Goal: Task Accomplishment & Management: Use online tool/utility

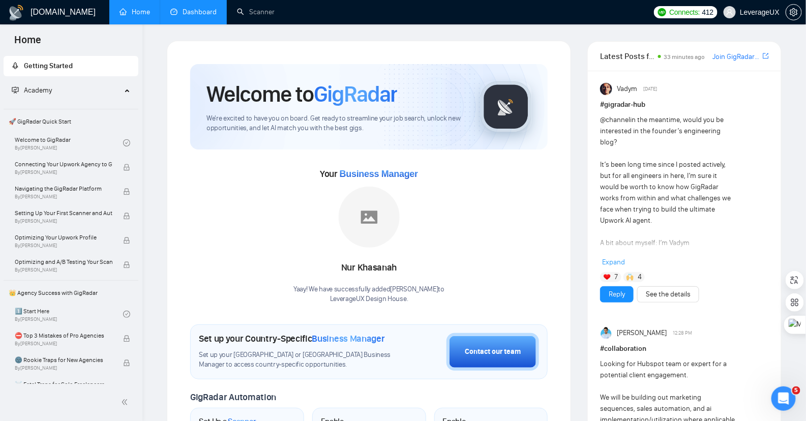
click at [191, 8] on link "Dashboard" at bounding box center [193, 12] width 46 height 9
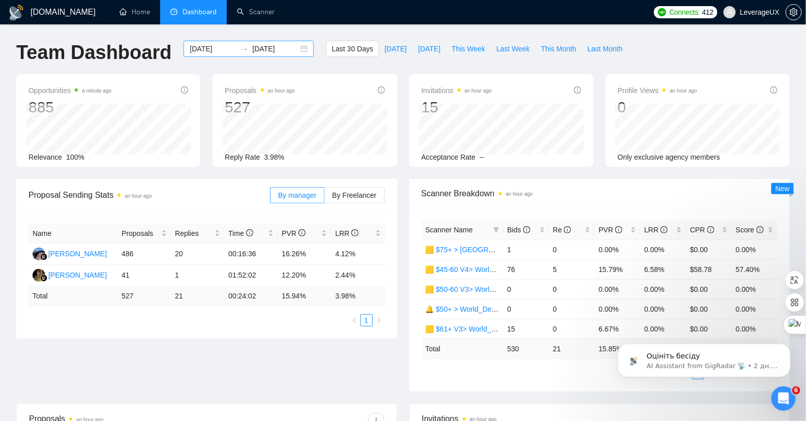
click at [293, 47] on div "2025-09-02 2025-10-02" at bounding box center [248, 49] width 130 height 16
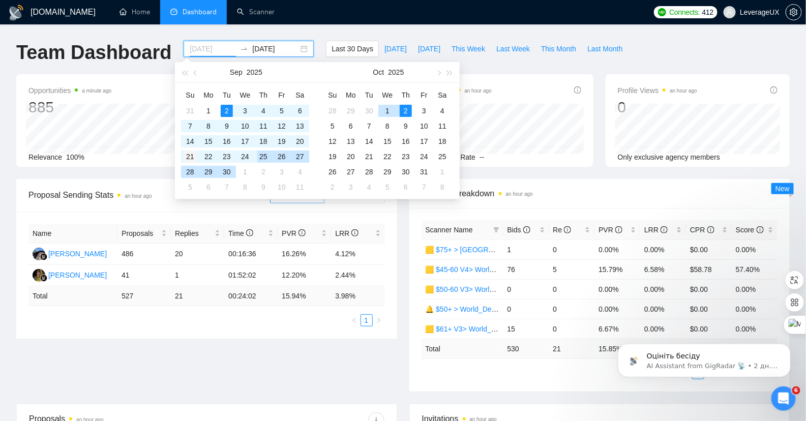
type input "2025-09-21"
click at [188, 158] on div "21" at bounding box center [190, 156] width 12 height 12
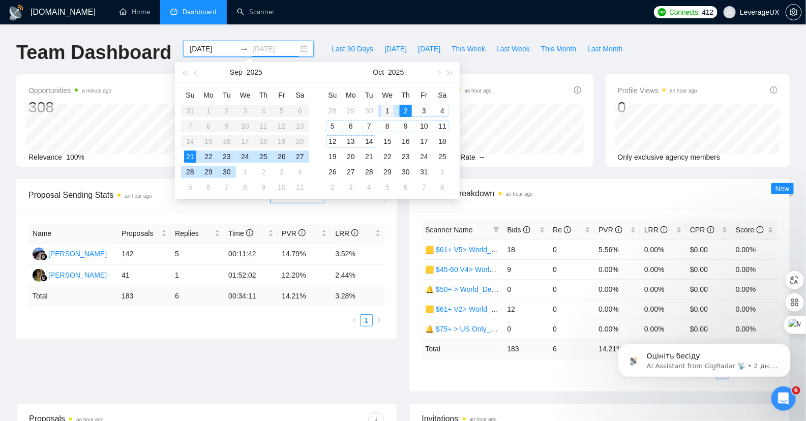
type input "2025-10-01"
click at [384, 112] on div "1" at bounding box center [387, 111] width 12 height 12
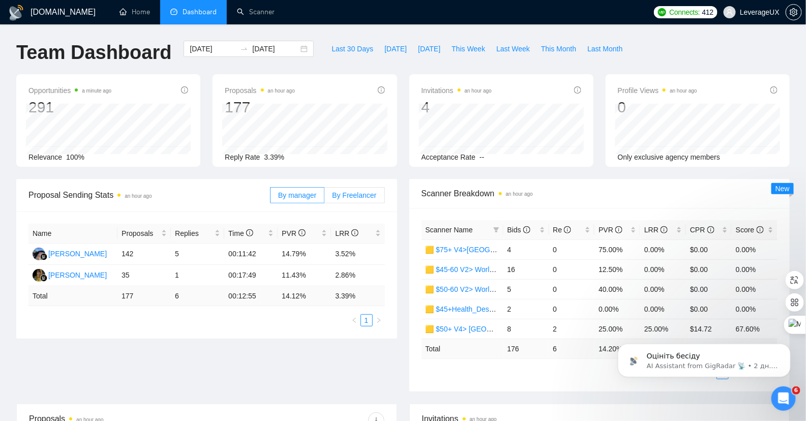
click at [350, 197] on span "By Freelancer" at bounding box center [354, 195] width 44 height 8
click at [324, 198] on input "By Freelancer" at bounding box center [324, 198] width 0 height 0
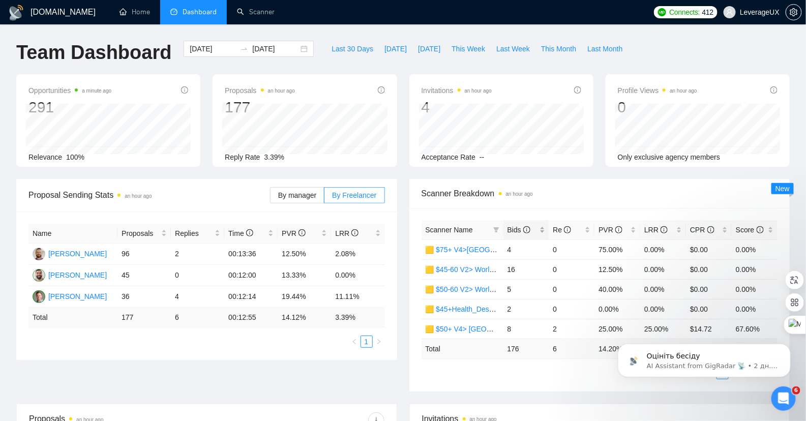
click at [517, 232] on span "Bids" at bounding box center [518, 230] width 23 height 8
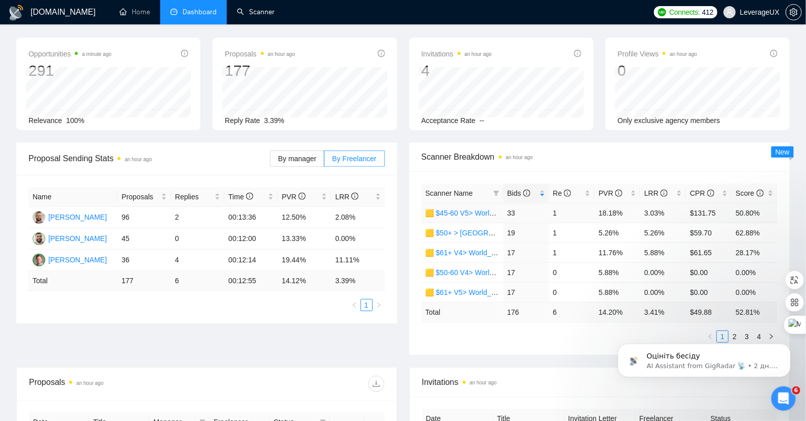
scroll to position [39, 0]
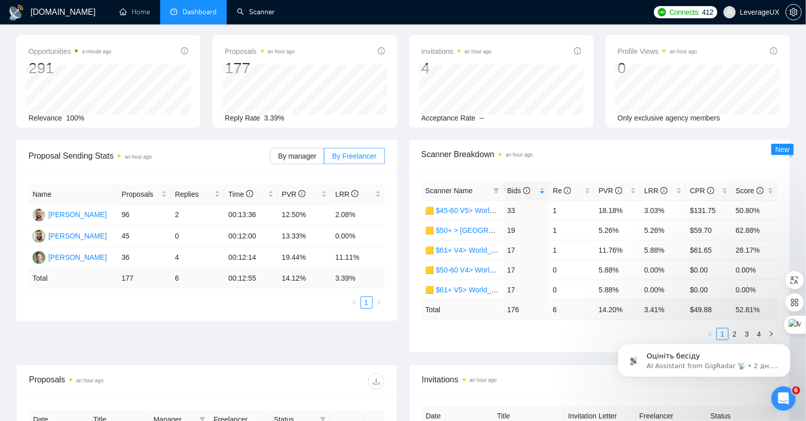
click at [726, 331] on div "Оцініть бесіду AI Assistant from GigRadar 📡 • 2 дн. тому" at bounding box center [703, 313] width 187 height 127
click at [730, 331] on div "Оцініть бесіду AI Assistant from GigRadar 📡 • 2 дн. тому" at bounding box center [703, 313] width 187 height 127
click at [729, 332] on div "Оцініть бесіду AI Assistant from GigRadar 📡 • 2 дн. тому" at bounding box center [703, 313] width 187 height 127
click at [728, 330] on div "Оцініть бесіду AI Assistant from GigRadar 📡 • 2 дн. тому" at bounding box center [703, 313] width 187 height 127
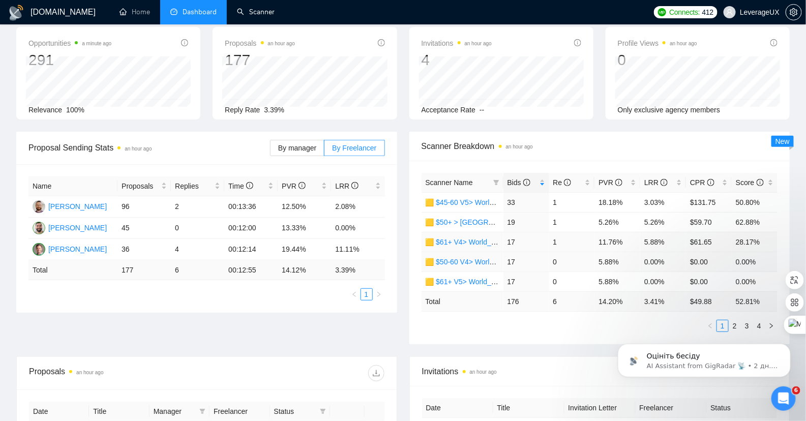
scroll to position [67, 0]
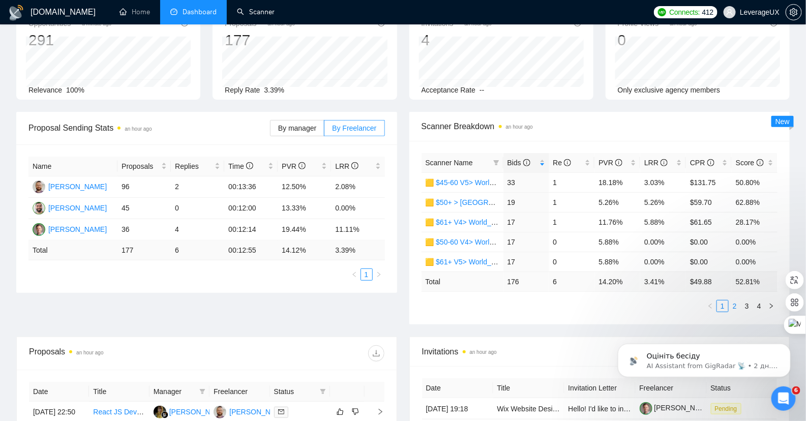
click at [733, 303] on link "2" at bounding box center [734, 305] width 11 height 11
click at [747, 306] on link "3" at bounding box center [746, 305] width 11 height 11
click at [760, 304] on link "4" at bounding box center [758, 305] width 11 height 11
click at [719, 303] on link "1" at bounding box center [722, 305] width 11 height 11
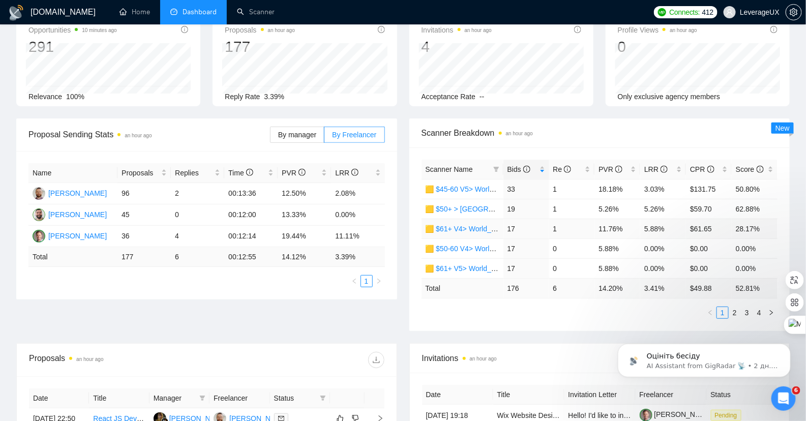
scroll to position [61, 0]
click at [729, 313] on link "2" at bounding box center [734, 311] width 11 height 11
click at [731, 313] on link "2" at bounding box center [734, 311] width 11 height 11
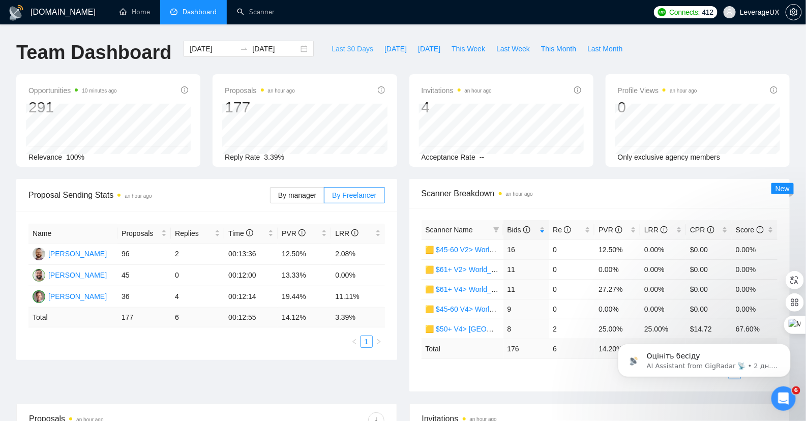
click at [366, 46] on button "Last 30 Days" at bounding box center [352, 49] width 53 height 16
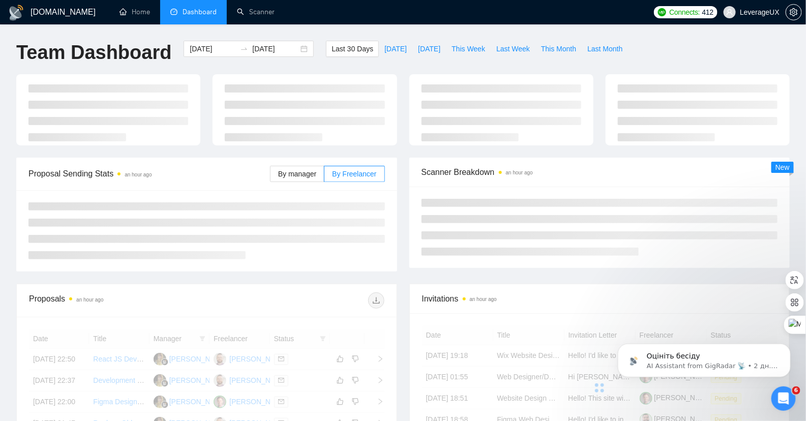
type input "2025-09-02"
type input "2025-10-02"
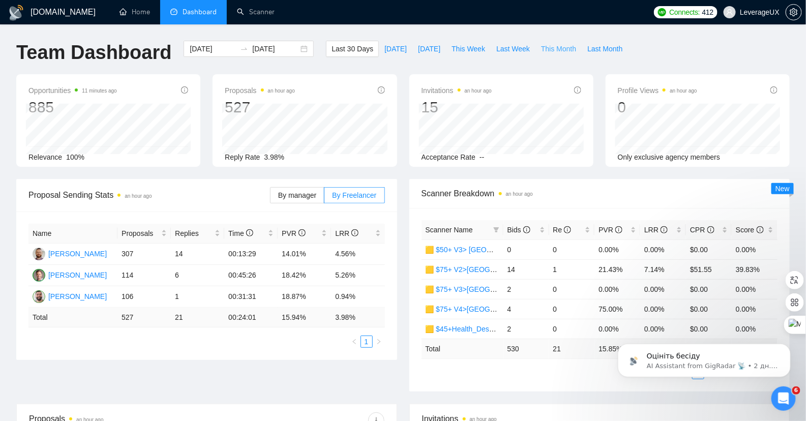
click at [564, 48] on span "This Month" at bounding box center [558, 48] width 35 height 11
type input "2025-10-01"
type input "2025-10-31"
click at [601, 50] on span "Last Month" at bounding box center [604, 48] width 35 height 11
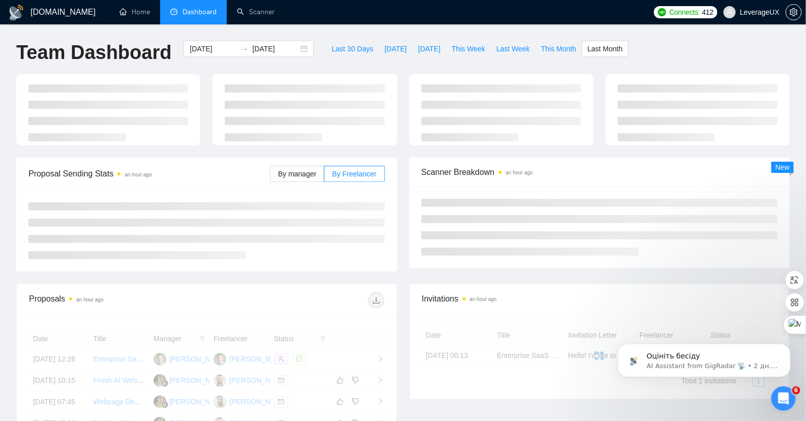
type input "2025-09-01"
type input "2025-09-30"
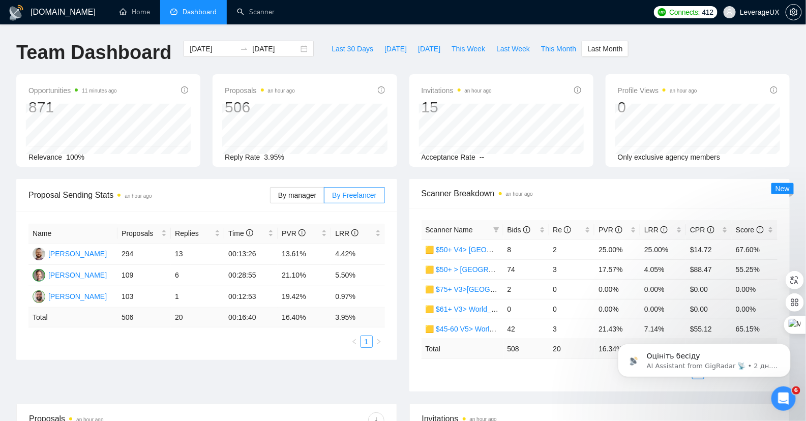
scroll to position [2, 0]
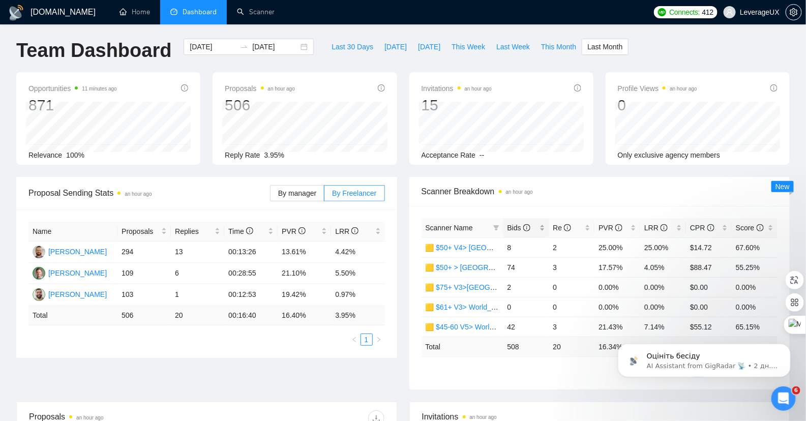
click at [507, 231] on div "Bids" at bounding box center [526, 227] width 38 height 11
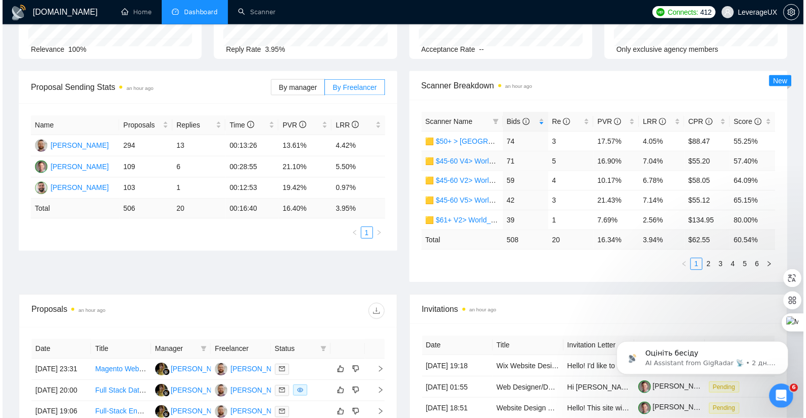
scroll to position [108, 0]
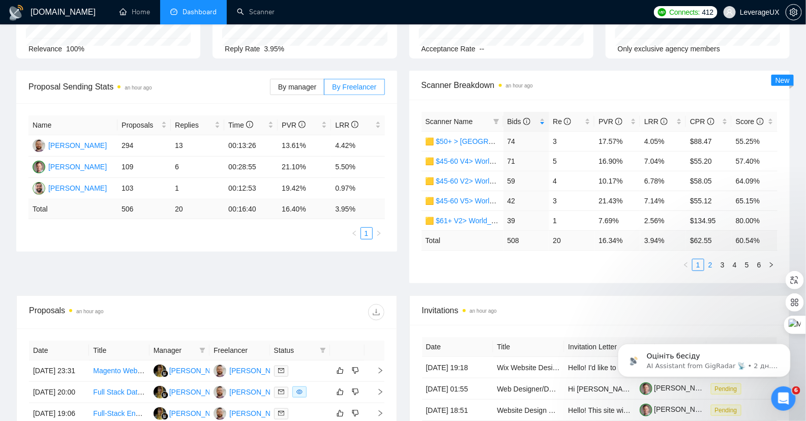
click at [705, 264] on link "2" at bounding box center [709, 264] width 11 height 11
click at [724, 265] on link "3" at bounding box center [722, 264] width 11 height 11
click at [733, 263] on link "4" at bounding box center [734, 264] width 11 height 11
click at [746, 263] on link "5" at bounding box center [746, 264] width 11 height 11
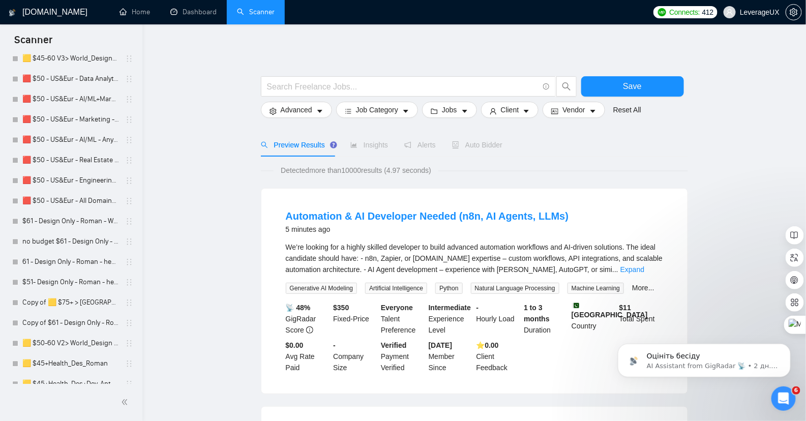
scroll to position [839, 0]
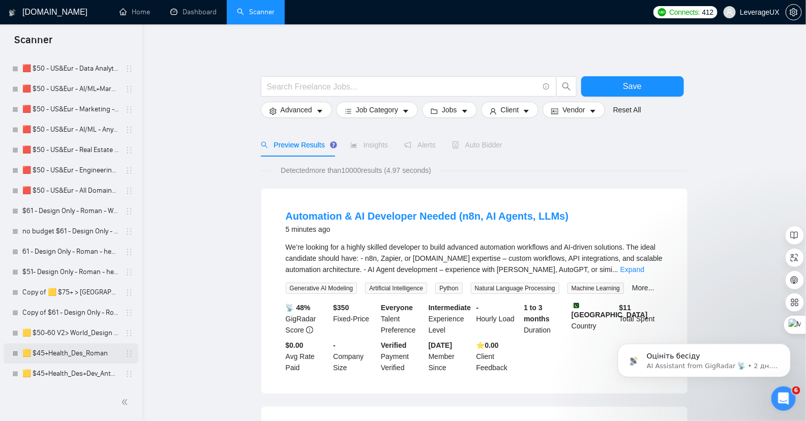
click at [78, 355] on link "🟨 $45+Health_Des_Roman" at bounding box center [70, 353] width 97 height 20
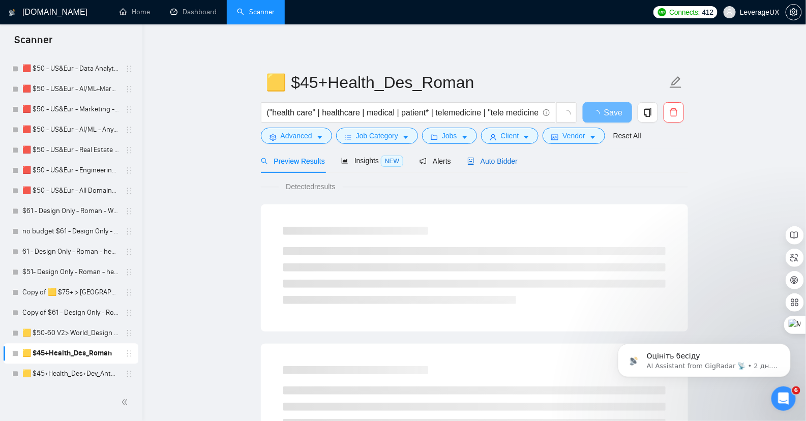
click at [505, 157] on span "Auto Bidder" at bounding box center [492, 161] width 50 height 8
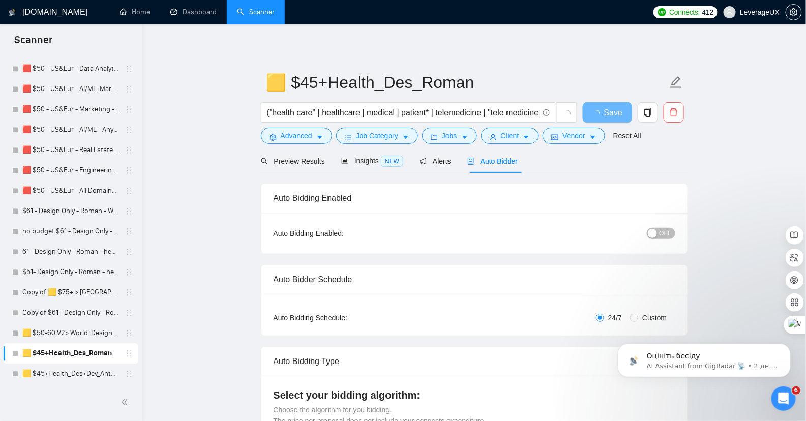
radio input "false"
radio input "true"
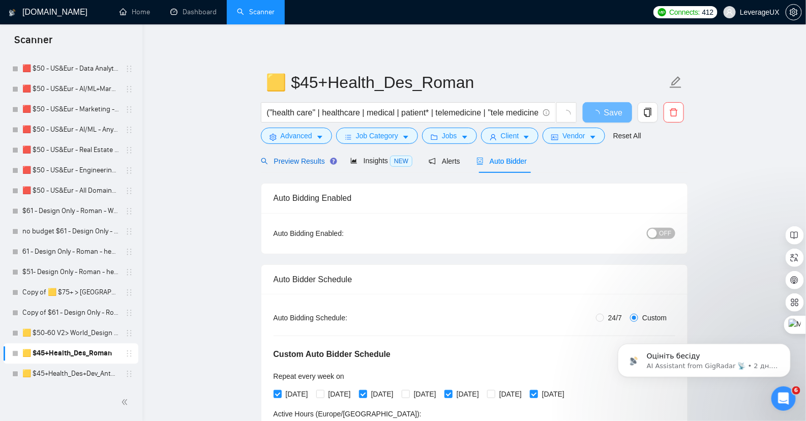
click at [275, 162] on span "Preview Results" at bounding box center [297, 161] width 73 height 8
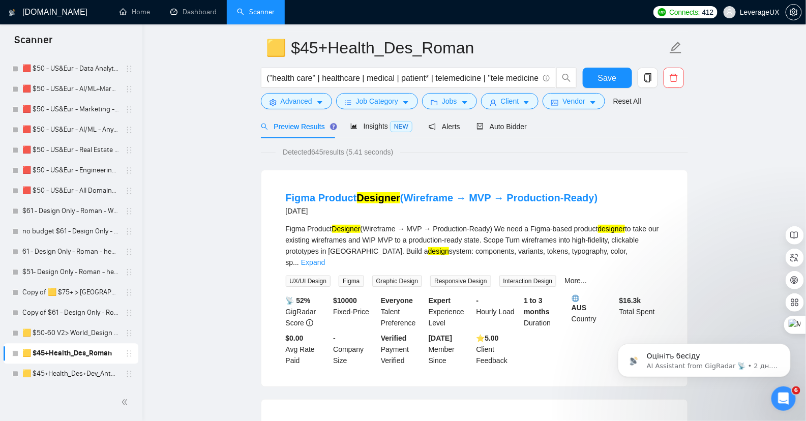
scroll to position [35, 0]
click at [325, 258] on link "Expand" at bounding box center [313, 262] width 24 height 8
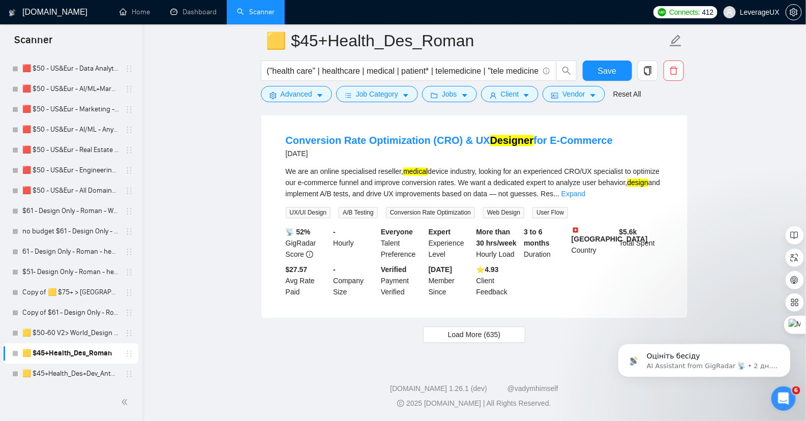
scroll to position [2189, 0]
click at [490, 338] on span "Load More (635)" at bounding box center [474, 334] width 53 height 11
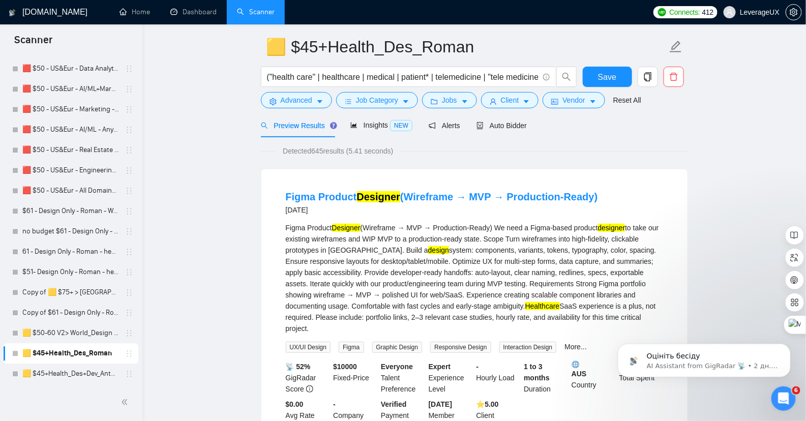
scroll to position [0, 0]
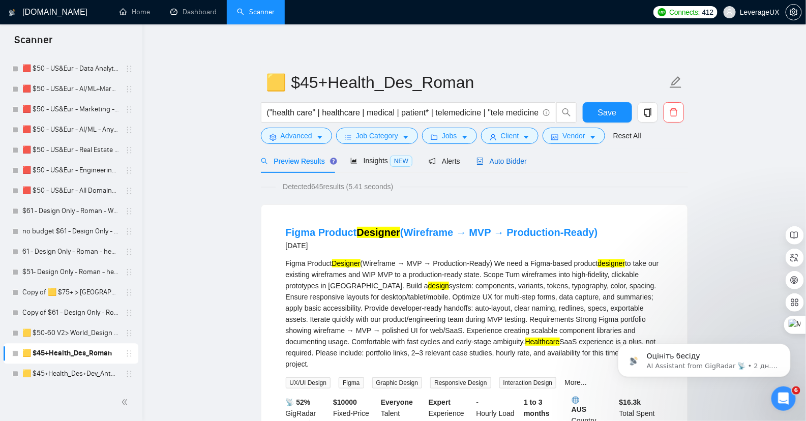
click at [509, 162] on span "Auto Bidder" at bounding box center [501, 161] width 50 height 8
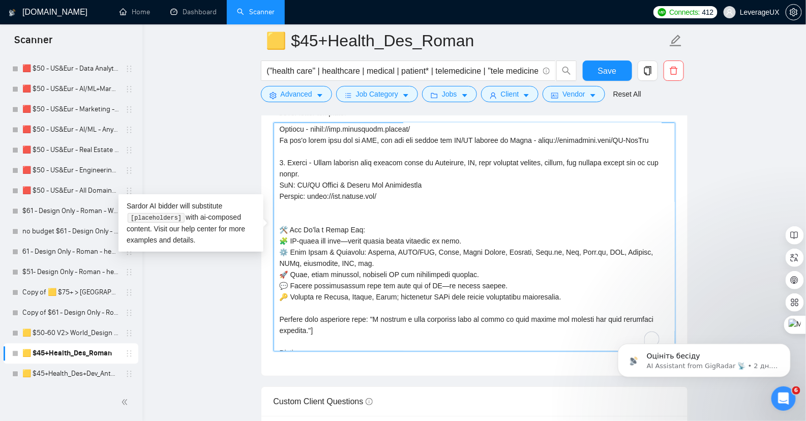
scroll to position [481, 0]
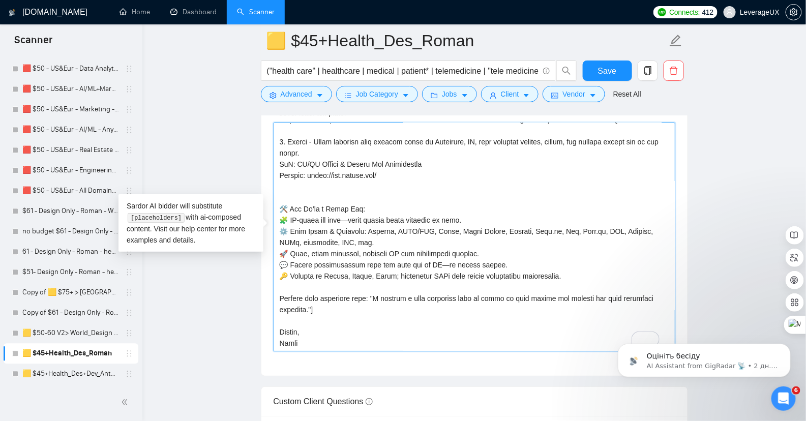
drag, startPoint x: 281, startPoint y: 133, endPoint x: 433, endPoint y: 402, distance: 308.8
click at [433, 402] on form "Auto Bidding Enabled Auto Bidding Enabled: OFF Auto Bidder Schedule Auto Biddin…" at bounding box center [474, 141] width 427 height 2606
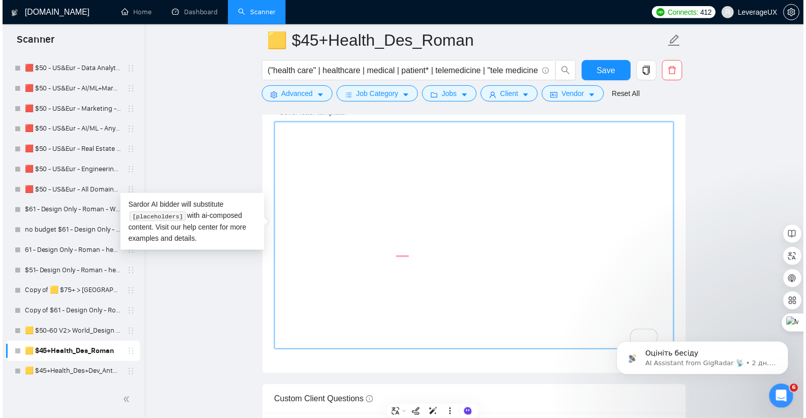
scroll to position [0, 0]
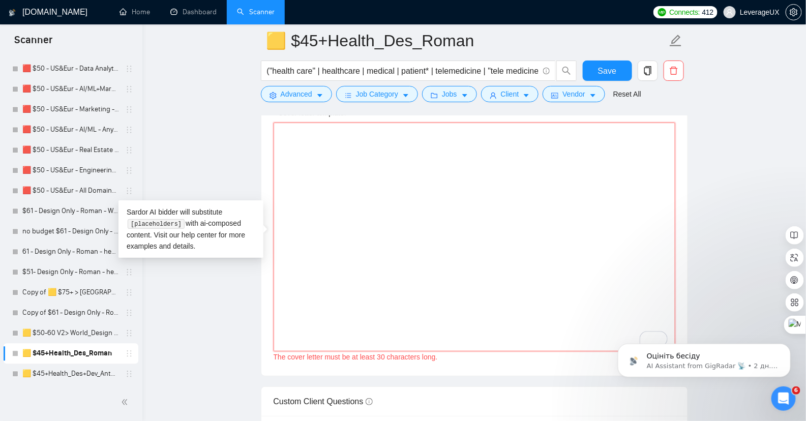
paste textarea "[Write a concise, high-conversion cover letter for a HEALTHCARE web/mobile prod…"
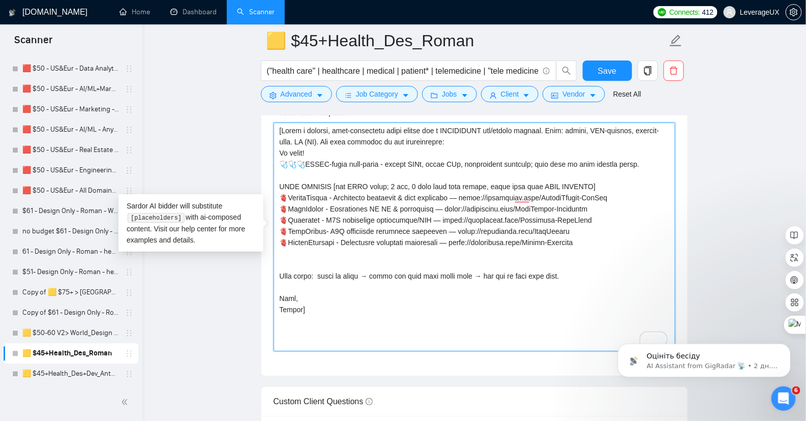
click at [301, 317] on textarea "Cover letter template:" at bounding box center [474, 236] width 402 height 229
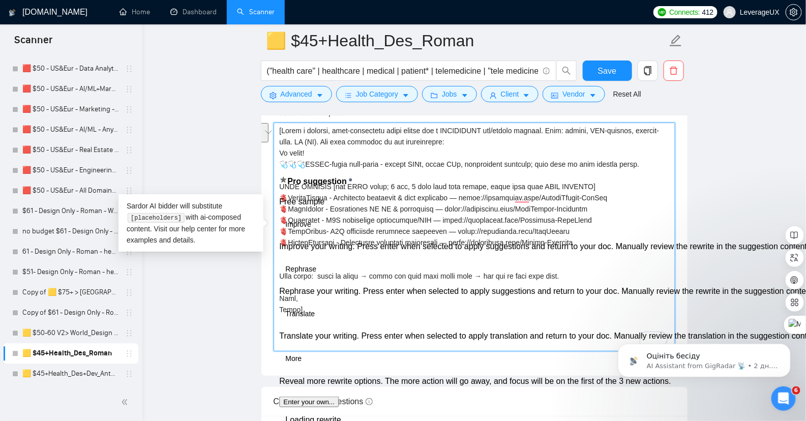
drag, startPoint x: 649, startPoint y: 168, endPoint x: 277, endPoint y: 160, distance: 371.6
click at [276, 159] on div "Cover Letter Options Cover letter template:" at bounding box center [474, 221] width 427 height 311
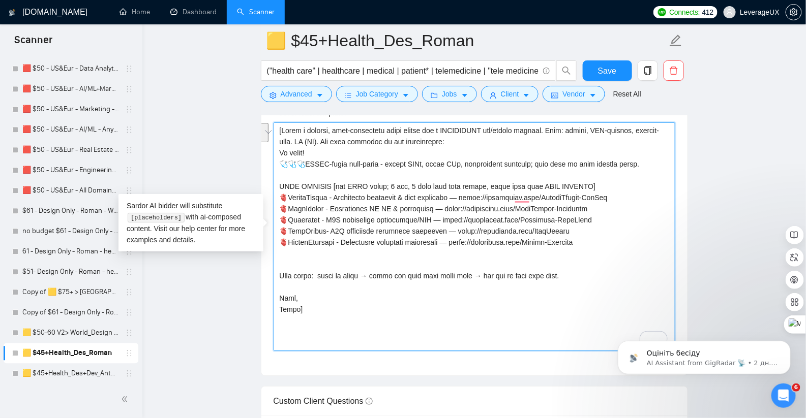
click at [336, 171] on textarea "Cover letter template:" at bounding box center [474, 236] width 402 height 229
drag, startPoint x: 301, startPoint y: 169, endPoint x: 647, endPoint y: 169, distance: 346.1
click at [647, 169] on textarea "Cover letter template:" at bounding box center [474, 236] width 402 height 229
paste textarea "🩺 Healthcare UI/UX — HIPAA/GDPR-aware — Clear flows, dev-ready Figma, predictab…"
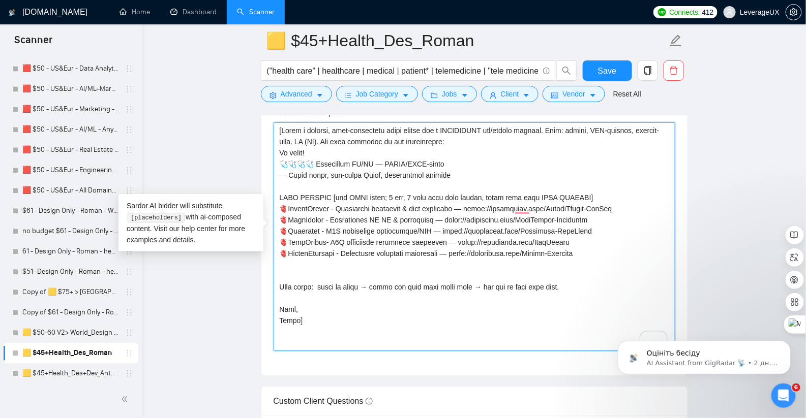
click at [375, 168] on textarea "Cover letter template:" at bounding box center [474, 236] width 402 height 229
drag, startPoint x: 287, startPoint y: 179, endPoint x: 287, endPoint y: 197, distance: 17.3
click at [287, 179] on textarea "Cover letter template:" at bounding box center [474, 236] width 402 height 229
type textarea "[Write a concise, high-conversion cover letter for a HEALTHCARE web/mobile prod…"
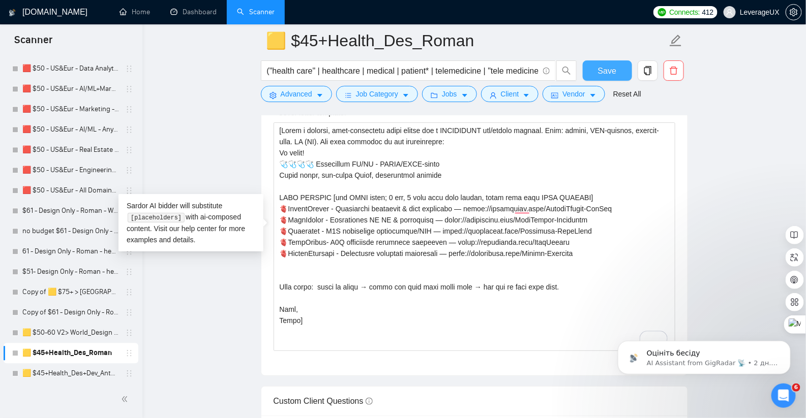
click at [605, 72] on span "Save" at bounding box center [607, 71] width 18 height 13
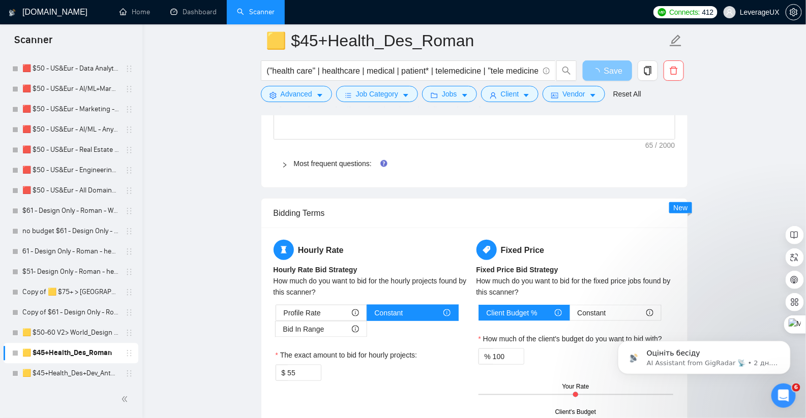
scroll to position [1994, 0]
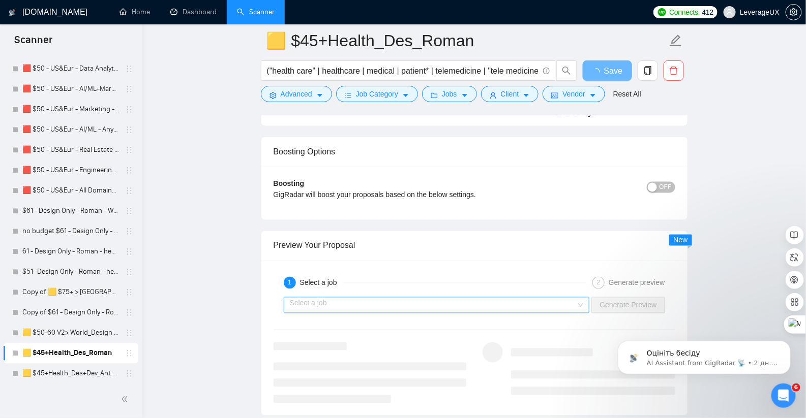
click at [406, 298] on input "search" at bounding box center [433, 305] width 287 height 15
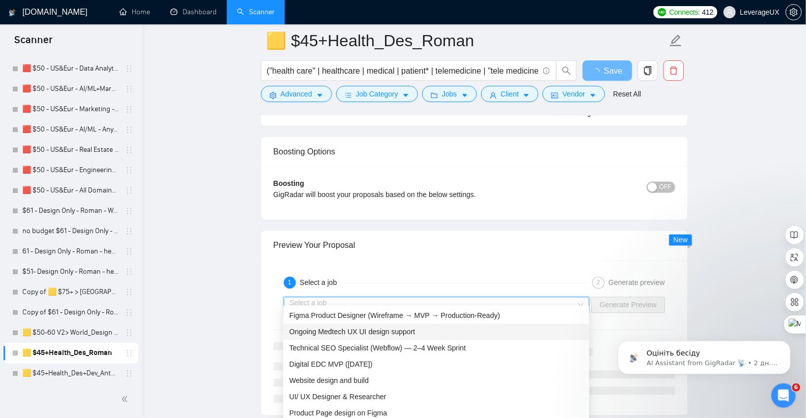
click at [403, 336] on div "Ongoing Medtech UX UI design support" at bounding box center [436, 332] width 294 height 11
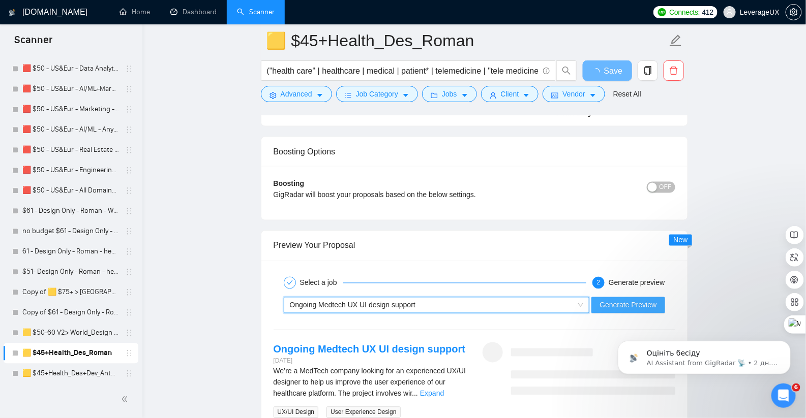
click at [610, 300] on span "Generate Preview" at bounding box center [627, 305] width 57 height 11
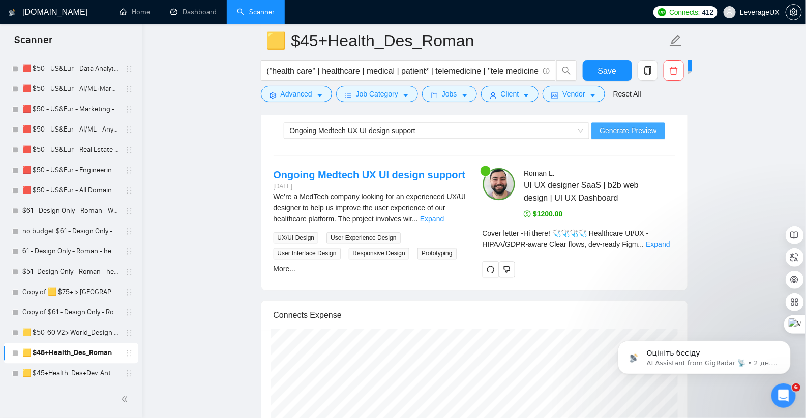
scroll to position [2188, 0]
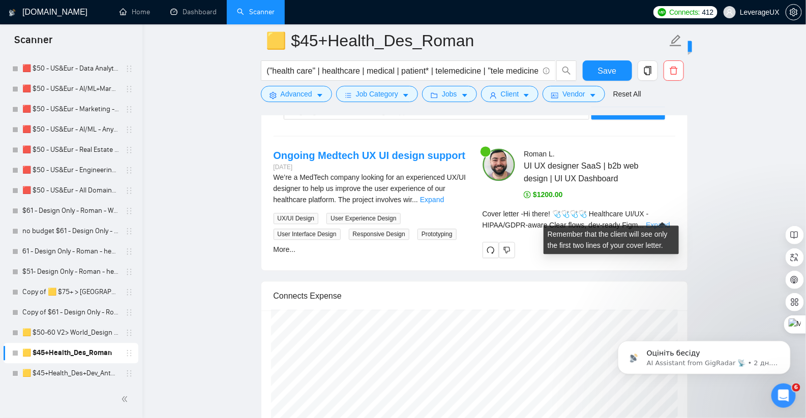
click at [655, 221] on link "Expand" at bounding box center [657, 225] width 24 height 8
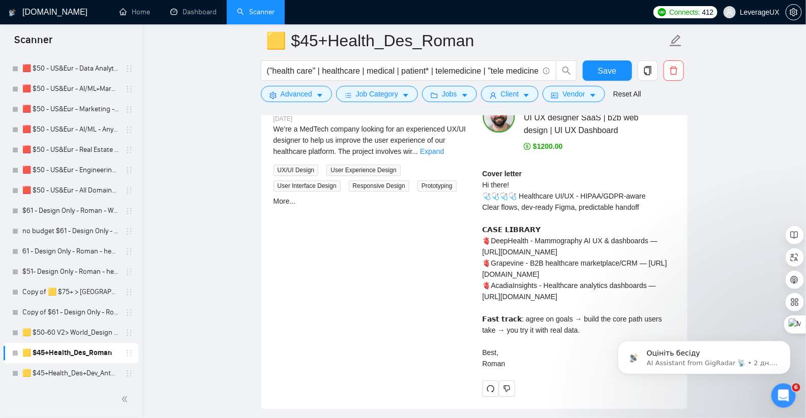
scroll to position [1330, 0]
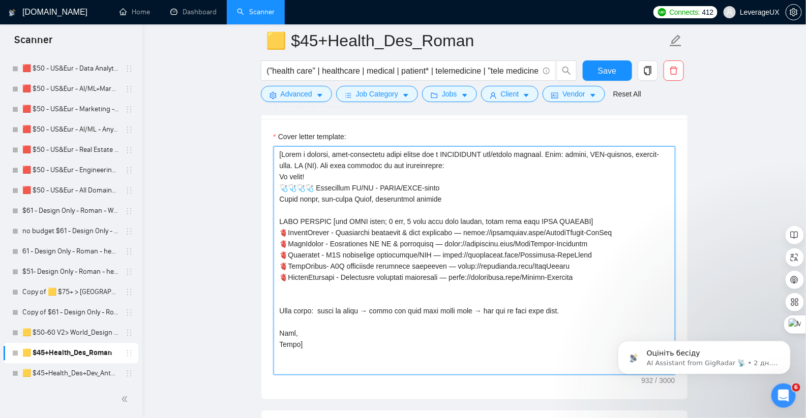
drag, startPoint x: 286, startPoint y: 194, endPoint x: 276, endPoint y: 241, distance: 48.1
click at [286, 194] on textarea "Cover letter template:" at bounding box center [474, 260] width 402 height 229
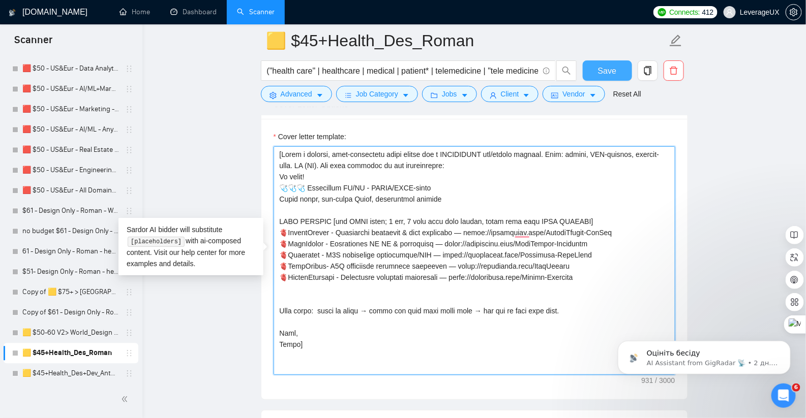
type textarea "[Write a concise, high-conversion cover letter for a HEALTHCARE web/mobile prod…"
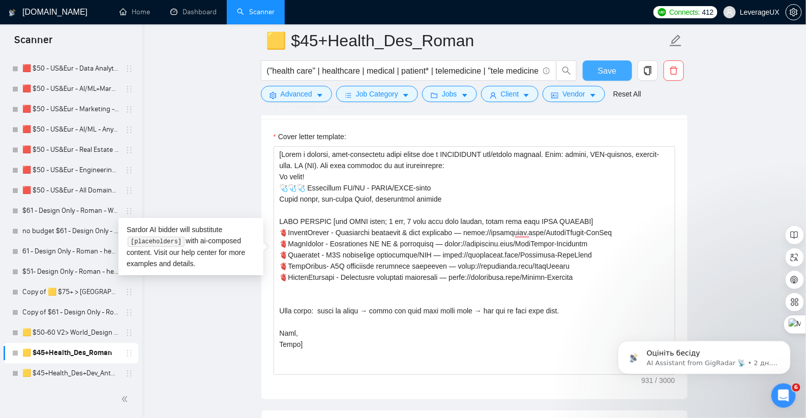
click at [595, 71] on button "Save" at bounding box center [606, 70] width 49 height 20
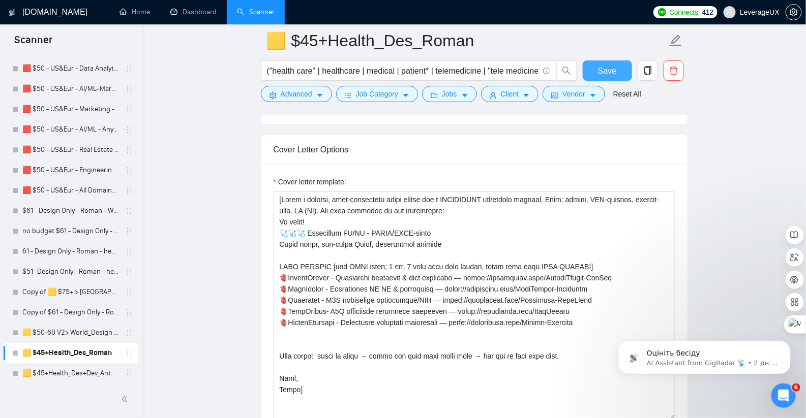
scroll to position [1287, 0]
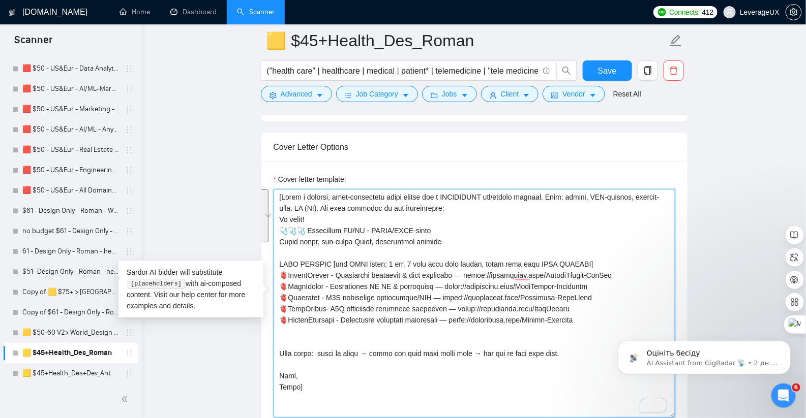
drag, startPoint x: 502, startPoint y: 321, endPoint x: 288, endPoint y: 284, distance: 217.7
click at [288, 284] on textarea "Cover letter template:" at bounding box center [474, 303] width 402 height 229
paste textarea "1. Parcel Shield > Web App Design + Dashboards for Healthcare Logistics & Data …"
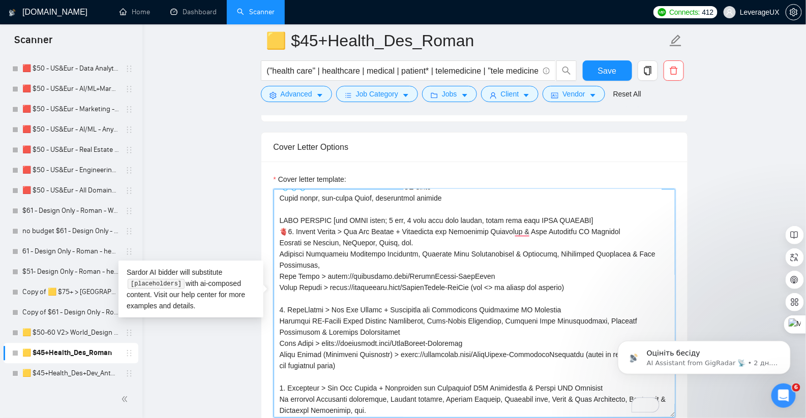
scroll to position [0, 0]
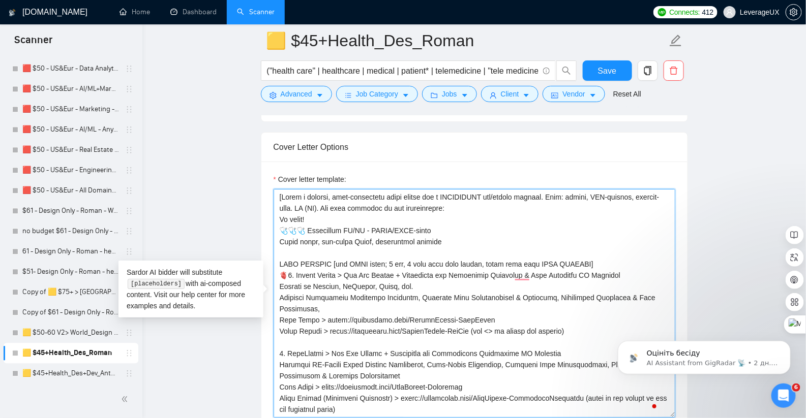
click at [294, 280] on textarea "Cover letter template:" at bounding box center [474, 303] width 402 height 229
click at [281, 281] on textarea "Cover letter template:" at bounding box center [474, 303] width 402 height 229
click at [287, 357] on textarea "Cover letter template:" at bounding box center [474, 303] width 402 height 229
paste textarea "🫀"
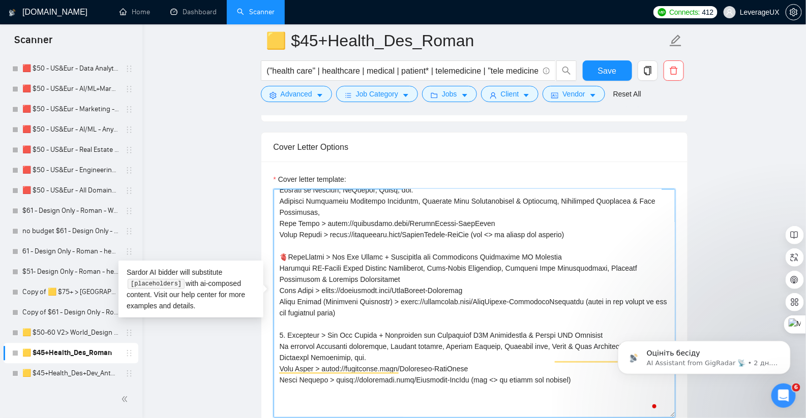
scroll to position [98, 0]
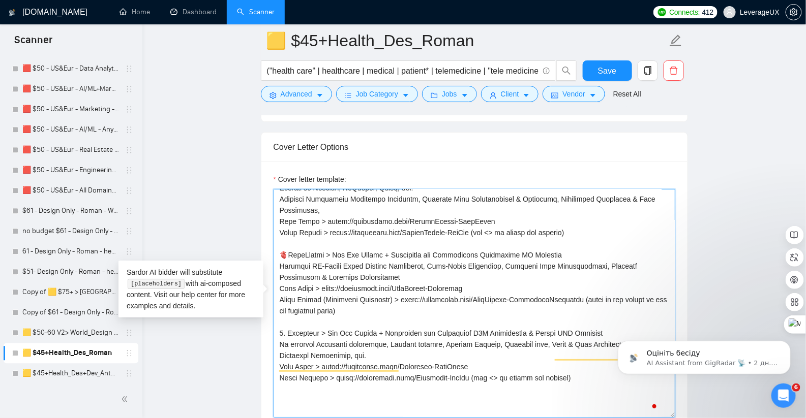
click at [288, 340] on textarea "Cover letter template:" at bounding box center [474, 303] width 402 height 229
paste textarea "🫀"
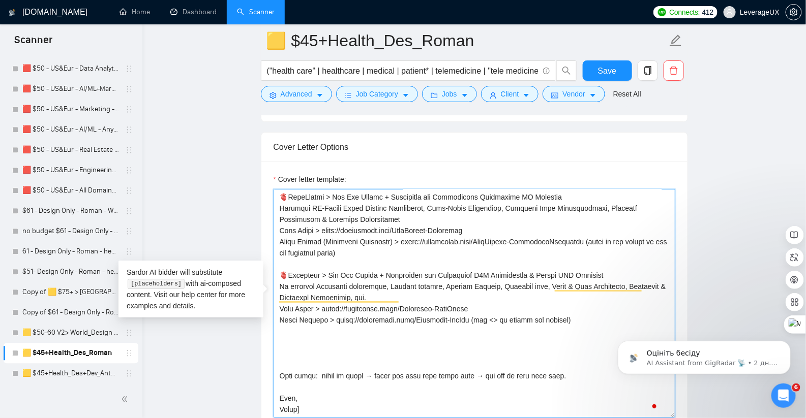
click at [298, 353] on textarea "Cover letter template:" at bounding box center [474, 303] width 402 height 229
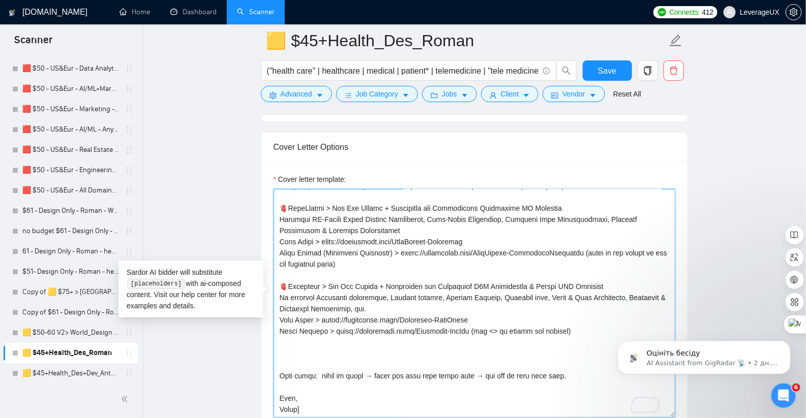
click at [299, 343] on textarea "Cover letter template:" at bounding box center [474, 303] width 402 height 229
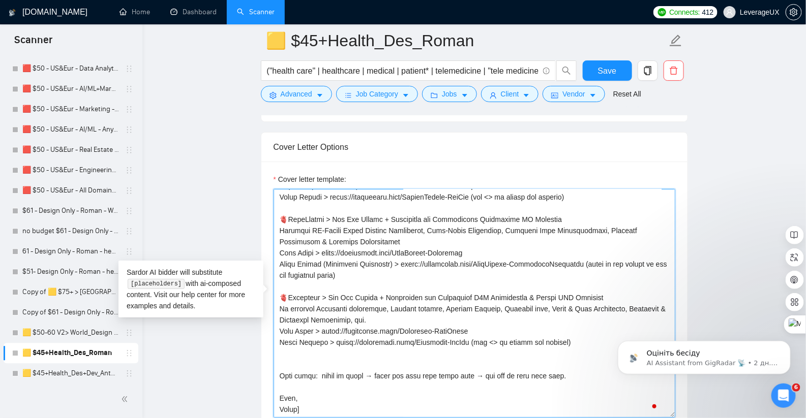
click at [295, 351] on textarea "Cover letter template:" at bounding box center [474, 303] width 402 height 229
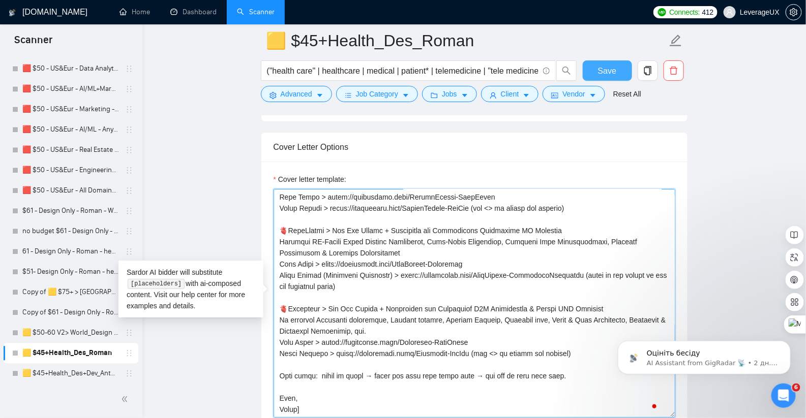
type textarea "[Write a concise, high-conversion cover letter for a HEALTHCARE web/mobile prod…"
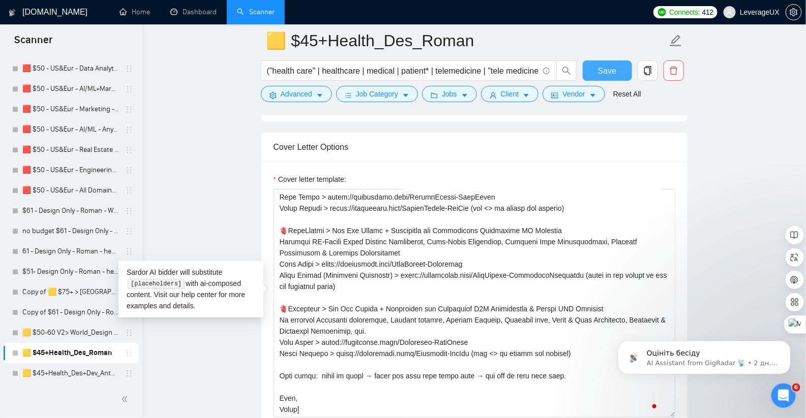
click at [605, 68] on span "Save" at bounding box center [607, 71] width 18 height 13
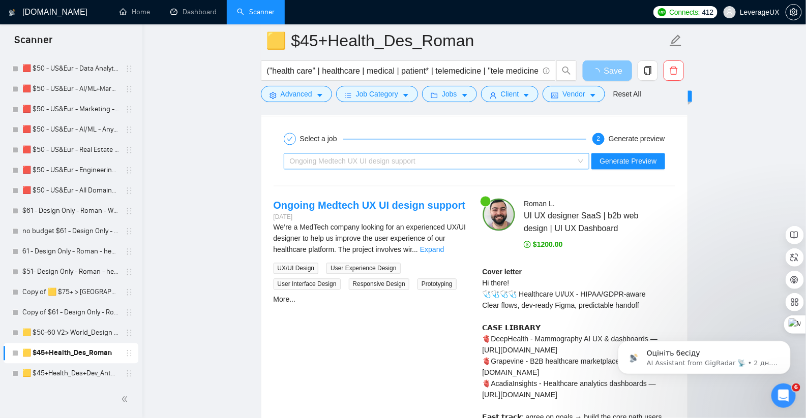
click at [450, 159] on div "Ongoing Medtech UX UI design support" at bounding box center [432, 161] width 285 height 15
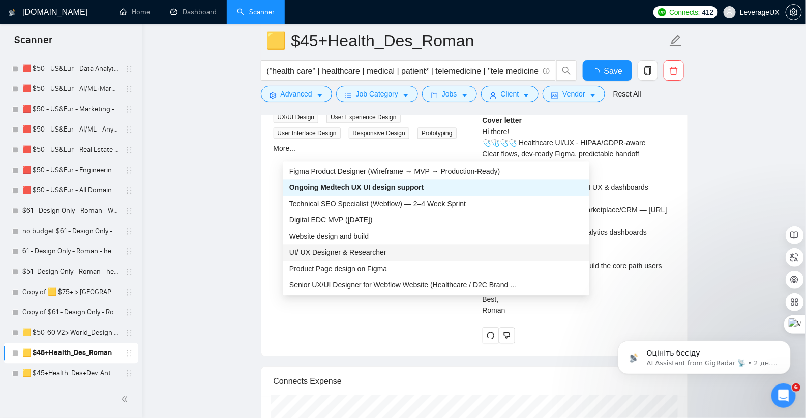
click at [393, 250] on div "UI/ UX Designer & Researcher" at bounding box center [436, 253] width 294 height 11
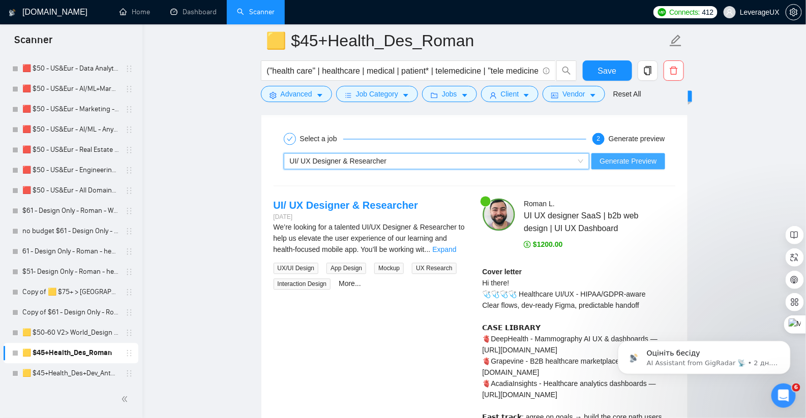
click at [630, 156] on span "Generate Preview" at bounding box center [627, 161] width 57 height 11
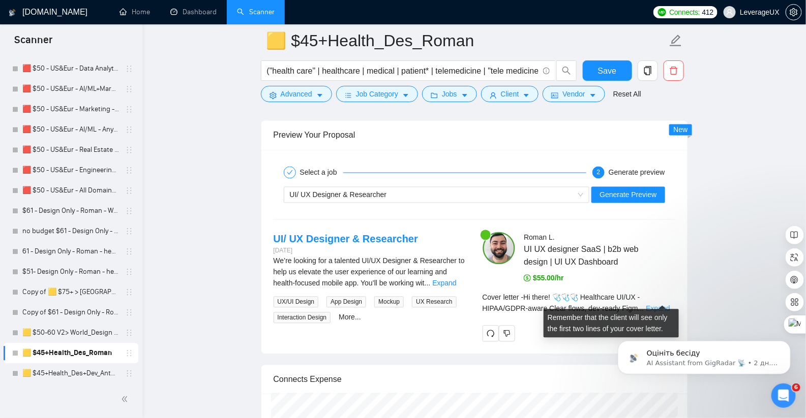
click at [658, 305] on link "Expand" at bounding box center [657, 309] width 24 height 8
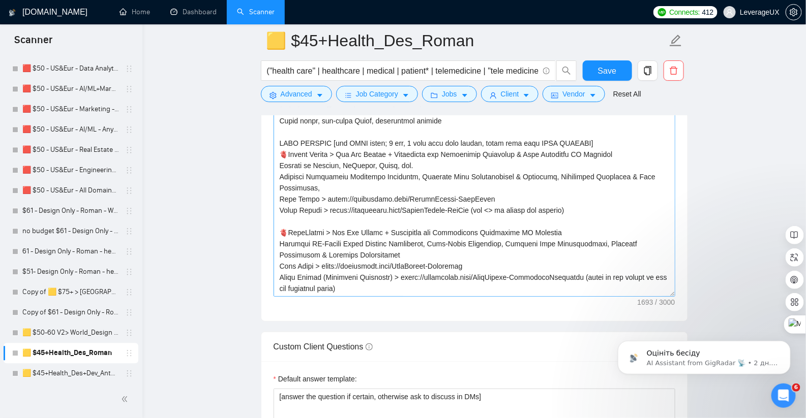
scroll to position [1408, 0]
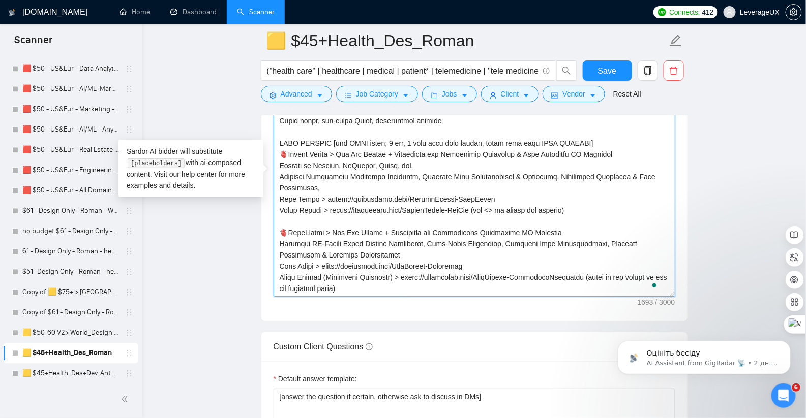
drag, startPoint x: 581, startPoint y: 218, endPoint x: 276, endPoint y: 218, distance: 305.5
click at [276, 218] on textarea "Cover letter template:" at bounding box center [474, 182] width 402 height 229
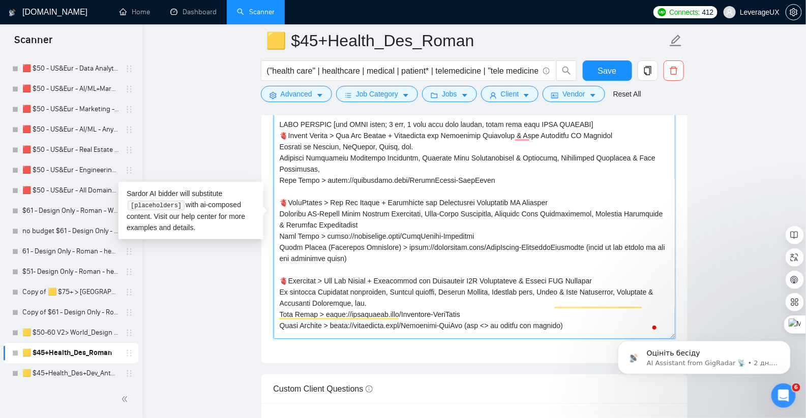
scroll to position [63, 0]
drag, startPoint x: 337, startPoint y: 261, endPoint x: 277, endPoint y: 253, distance: 60.1
click at [277, 252] on div "Cover Letter Options Cover letter template:" at bounding box center [474, 208] width 427 height 311
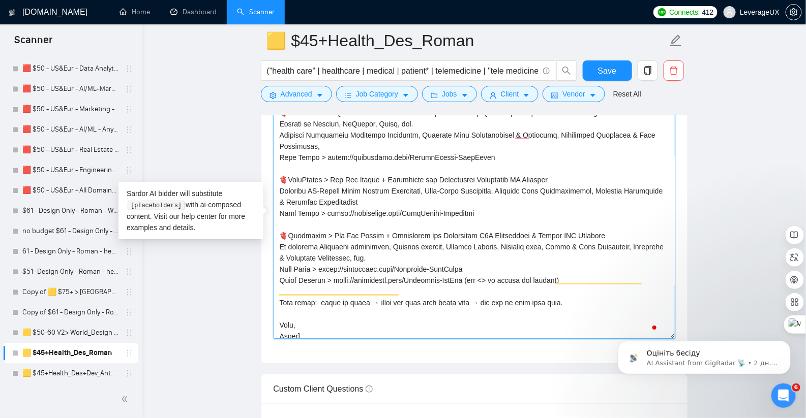
scroll to position [100, 0]
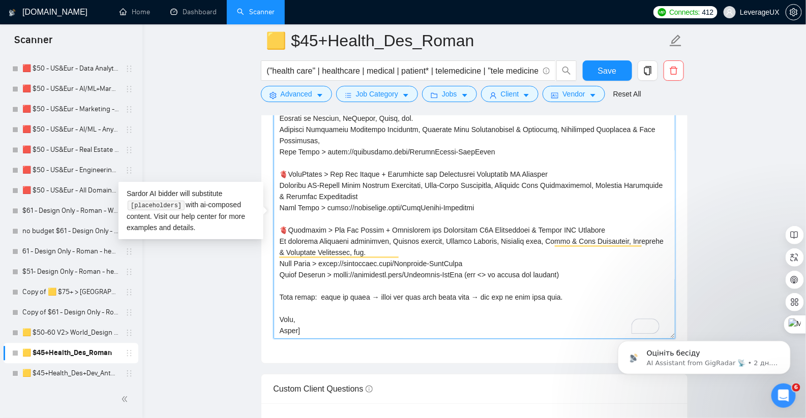
drag, startPoint x: 584, startPoint y: 270, endPoint x: 248, endPoint y: 267, distance: 336.5
click at [248, 267] on main "🟨 $45+Health_Des_Roman ("health care" | healthcare | medical | patient* | telem…" at bounding box center [474, 390] width 631 height 3430
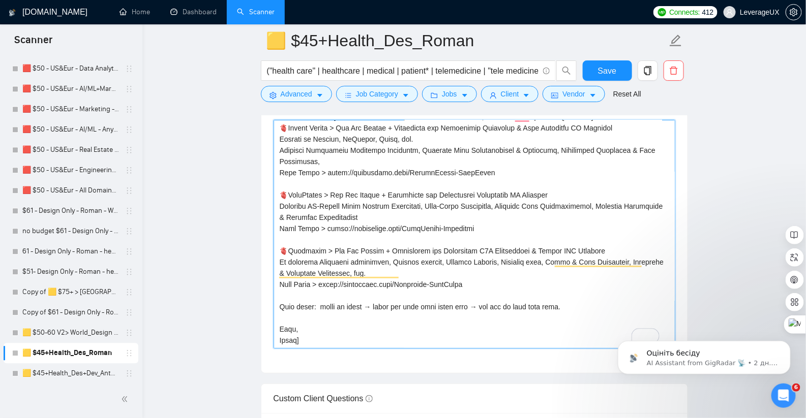
scroll to position [61, 0]
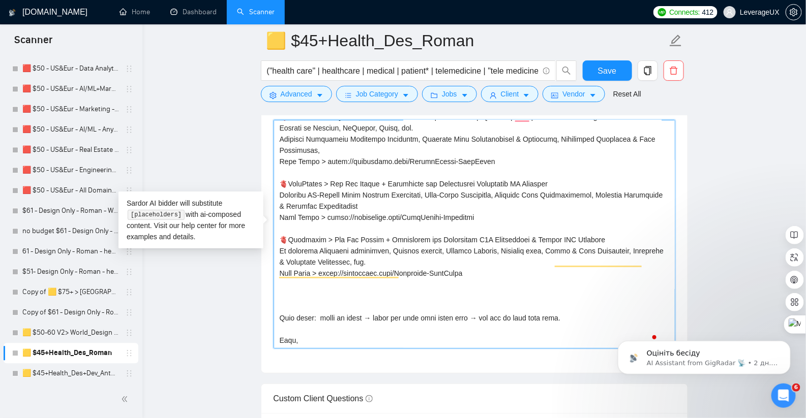
paste textarea "4. DataUnveil > Web App Design + Dashboard for Healthcare B2B Logistics Whitela…"
type textarea "[Lorem i dolorsi, amet-consectetu adipi elitse doe t INCIDIDUNT utl/etdolo magn…"
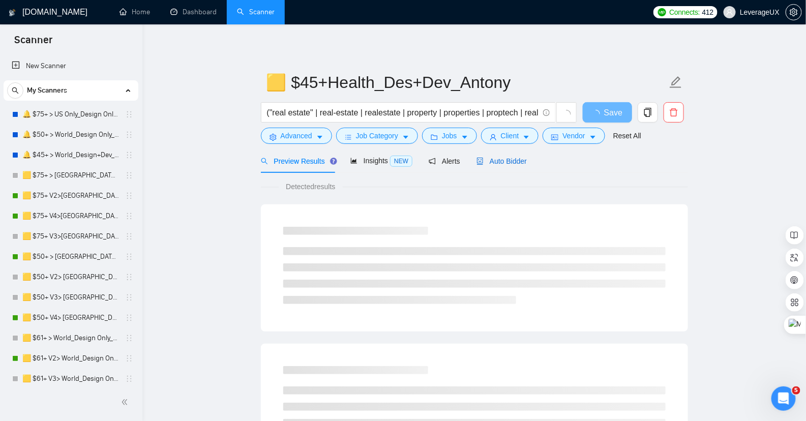
click at [521, 161] on span "Auto Bidder" at bounding box center [501, 161] width 50 height 8
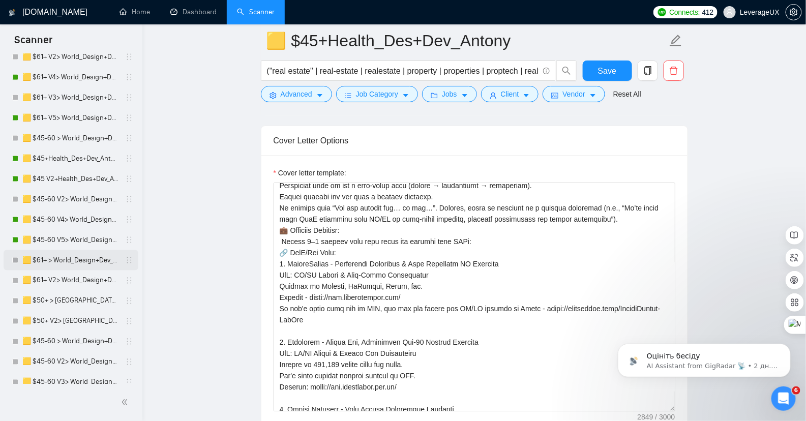
scroll to position [461, 0]
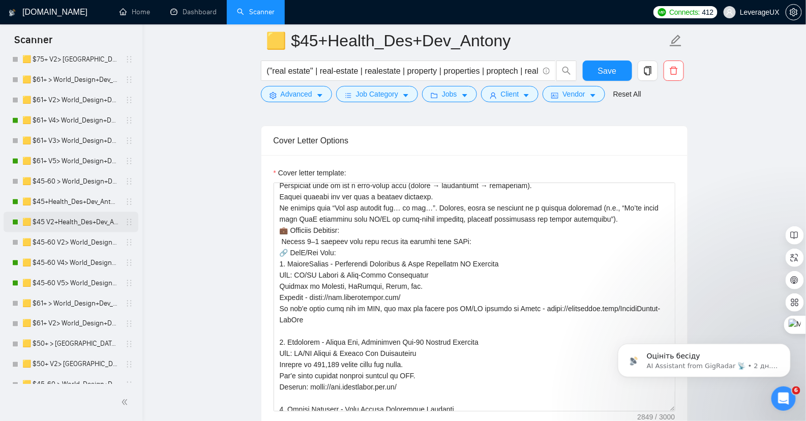
click at [72, 220] on link "🟨 $45 V2+Health_Des+Dev_Antony" at bounding box center [70, 222] width 97 height 20
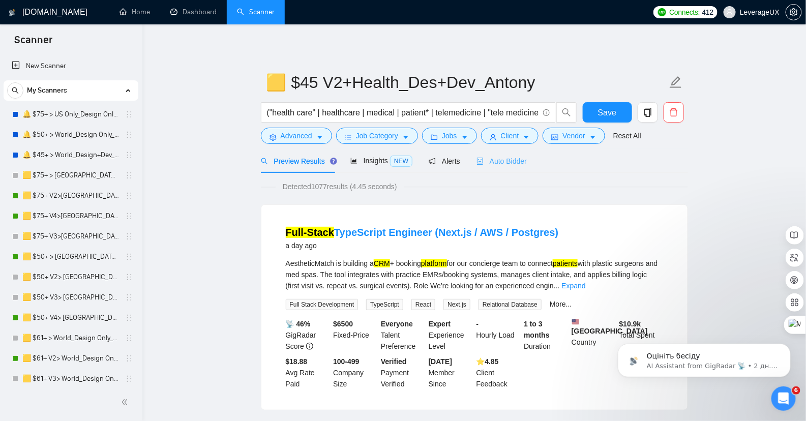
click at [499, 167] on div "Auto Bidder" at bounding box center [501, 161] width 50 height 24
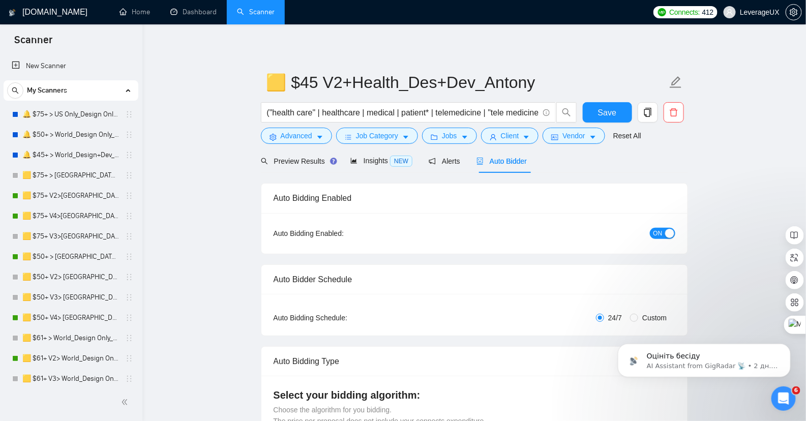
radio input "false"
radio input "true"
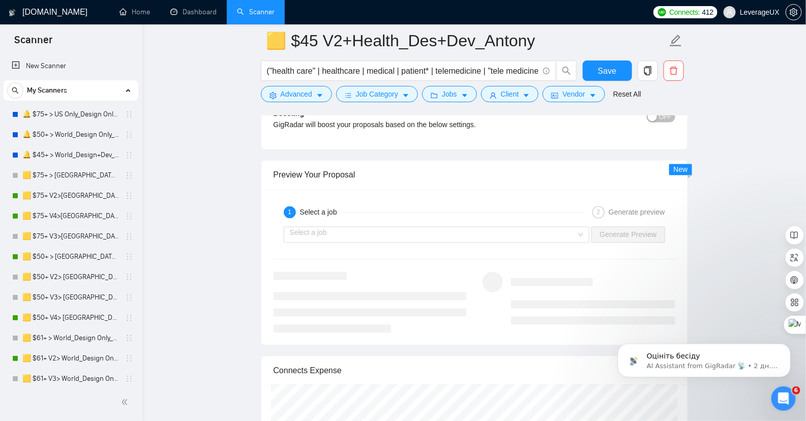
scroll to position [2053, 0]
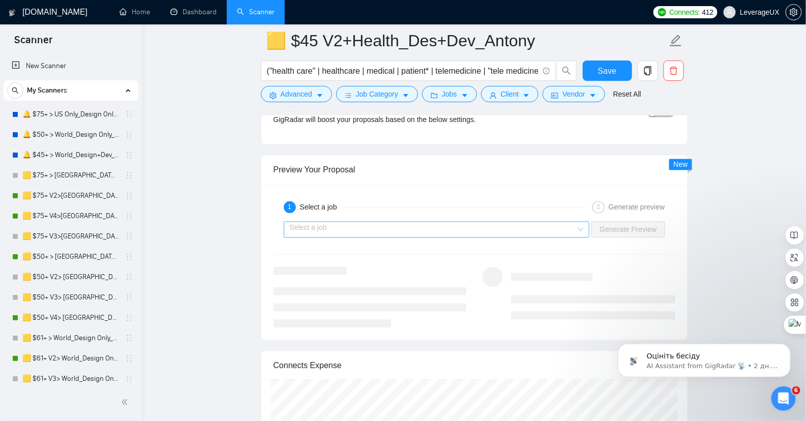
click at [363, 224] on input "search" at bounding box center [433, 229] width 287 height 15
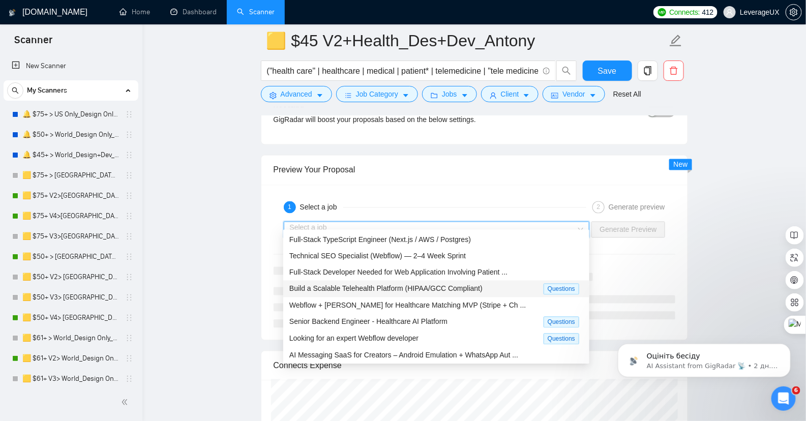
click at [362, 291] on span "Build a Scalable Telehealth Platform (HIPAA/GCC Compliant)" at bounding box center [385, 289] width 193 height 8
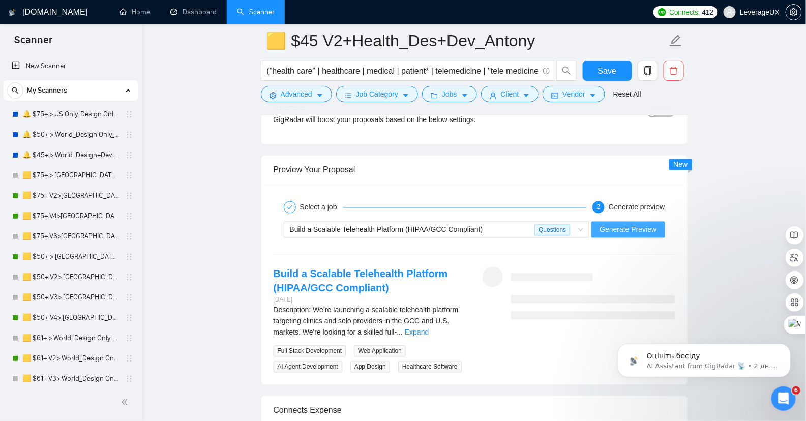
drag, startPoint x: 620, startPoint y: 215, endPoint x: 616, endPoint y: 179, distance: 35.8
click at [620, 224] on span "Generate Preview" at bounding box center [627, 229] width 57 height 11
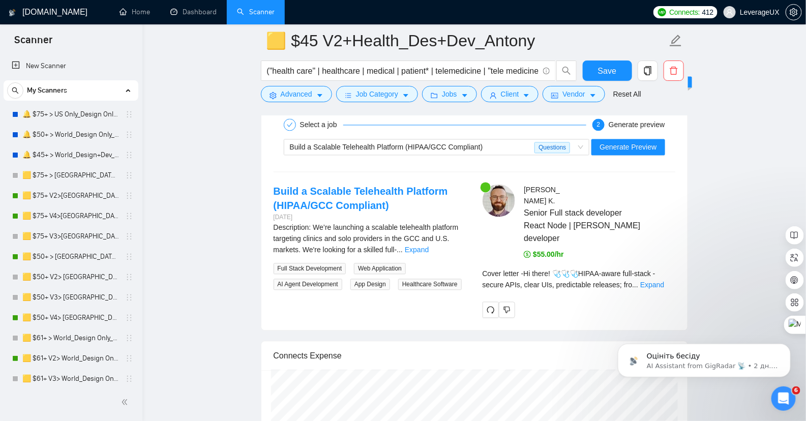
scroll to position [2136, 0]
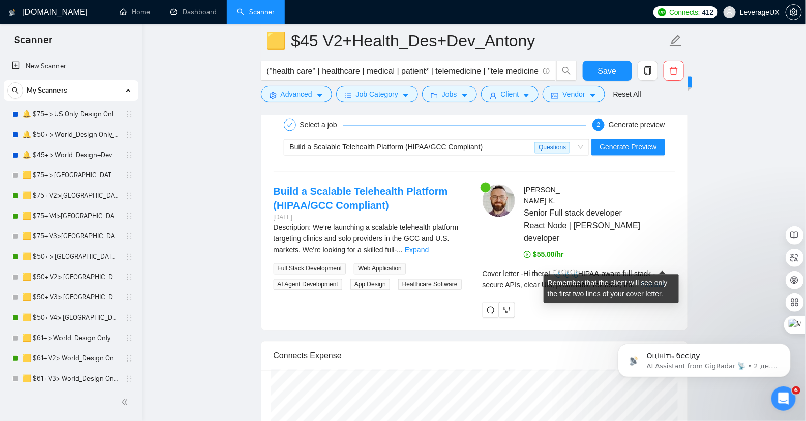
click at [659, 281] on link "Expand" at bounding box center [652, 285] width 24 height 8
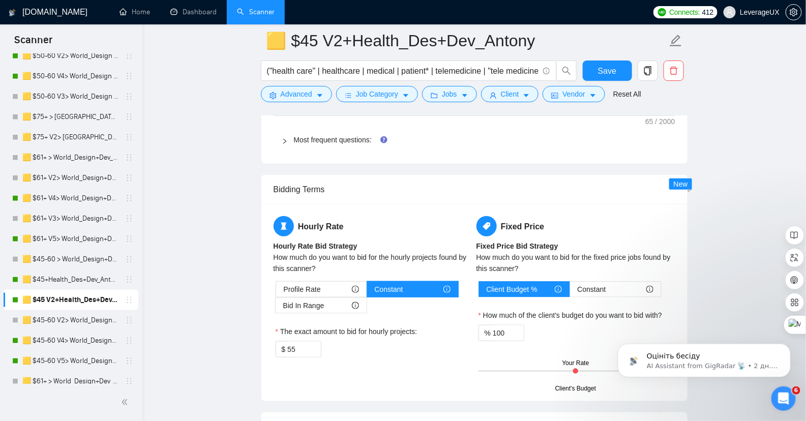
scroll to position [532, 0]
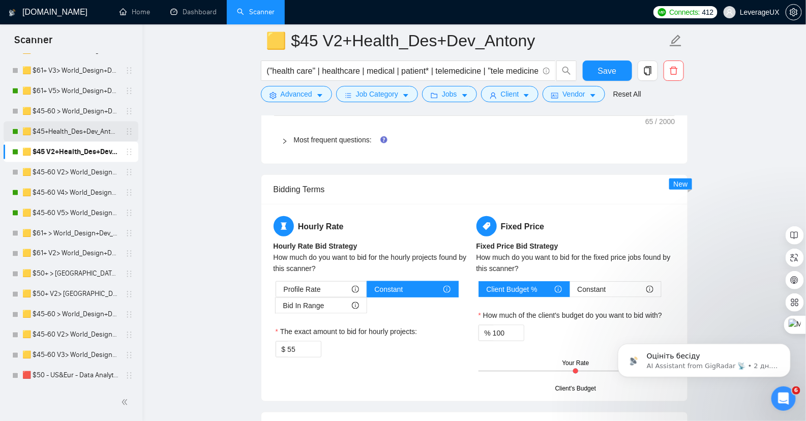
click at [82, 128] on link "🟨 $45+Health_Des+Dev_Antony" at bounding box center [70, 131] width 97 height 20
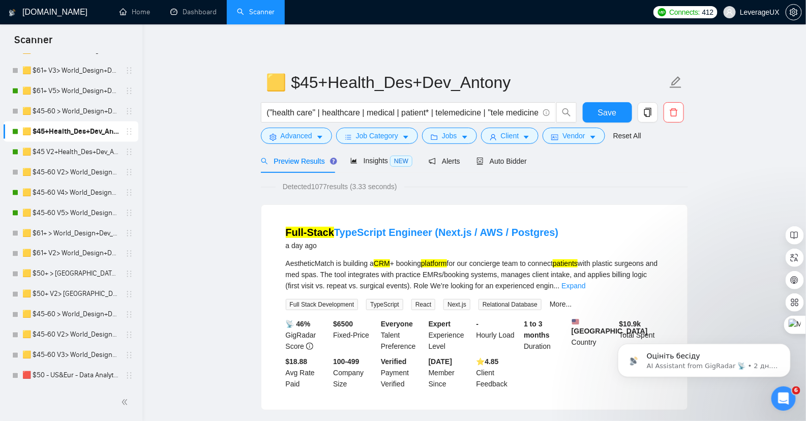
click at [77, 152] on link "🟨 $45 V2+Health_Des+Dev_Antony" at bounding box center [70, 152] width 97 height 20
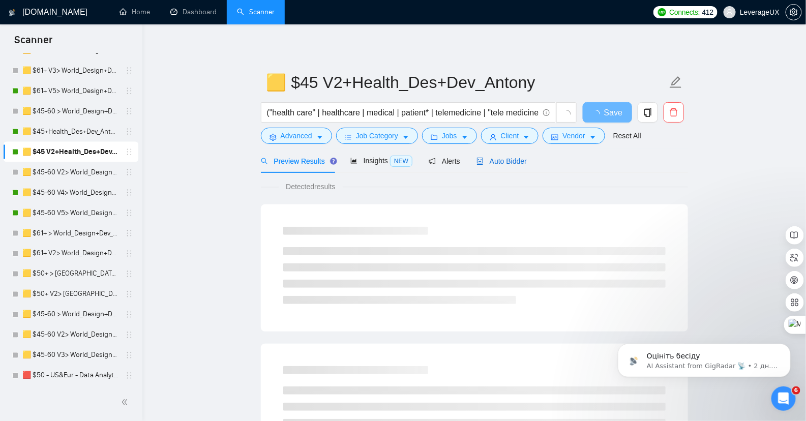
click at [521, 161] on span "Auto Bidder" at bounding box center [501, 161] width 50 height 8
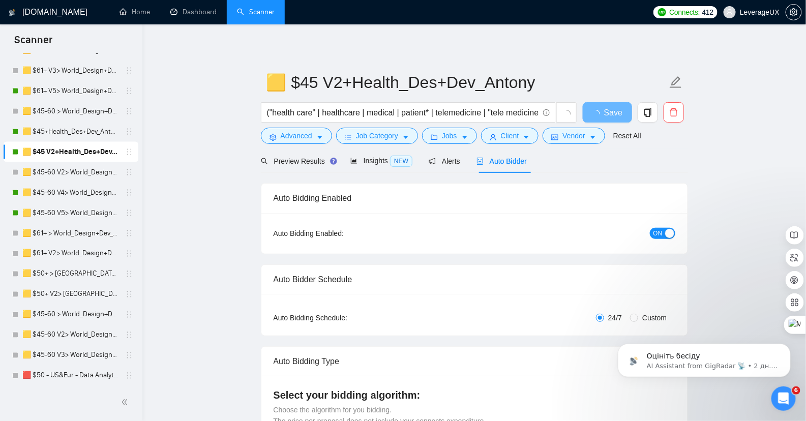
radio input "false"
radio input "true"
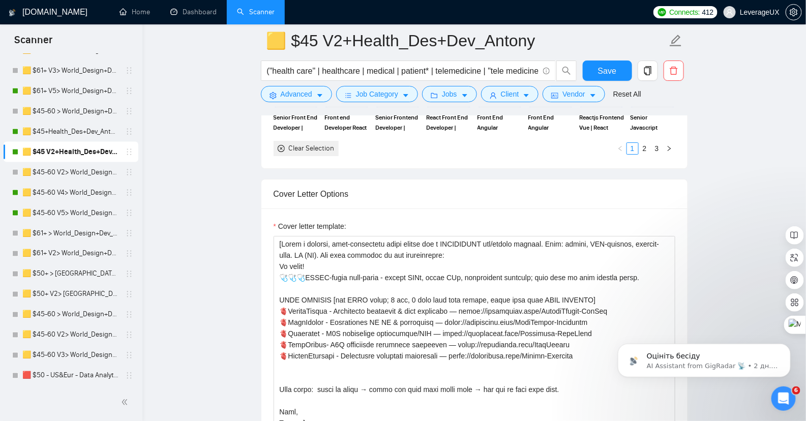
scroll to position [1225, 0]
click at [83, 132] on link "🟨 $45+Health_Des+Dev_Antony" at bounding box center [70, 131] width 97 height 20
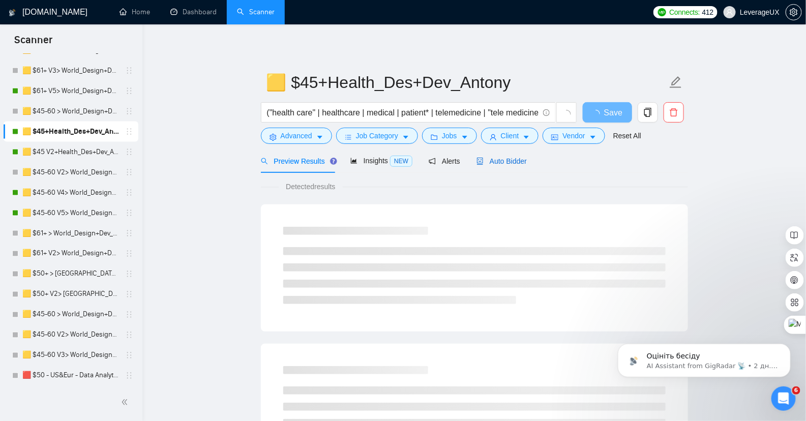
click at [501, 162] on span "Auto Bidder" at bounding box center [501, 161] width 50 height 8
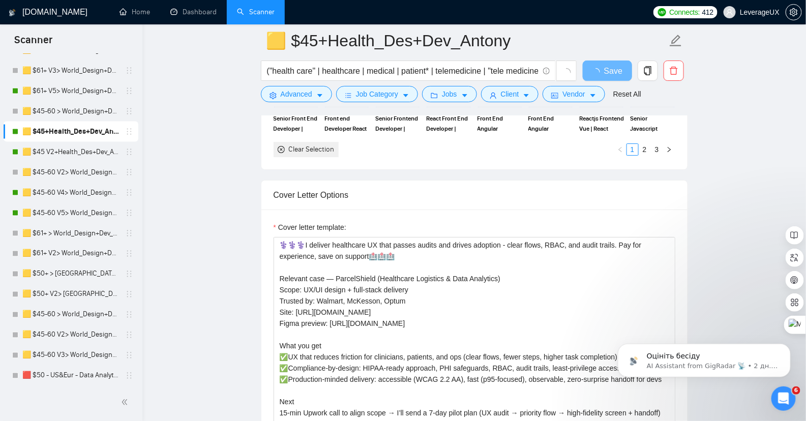
scroll to position [1231, 0]
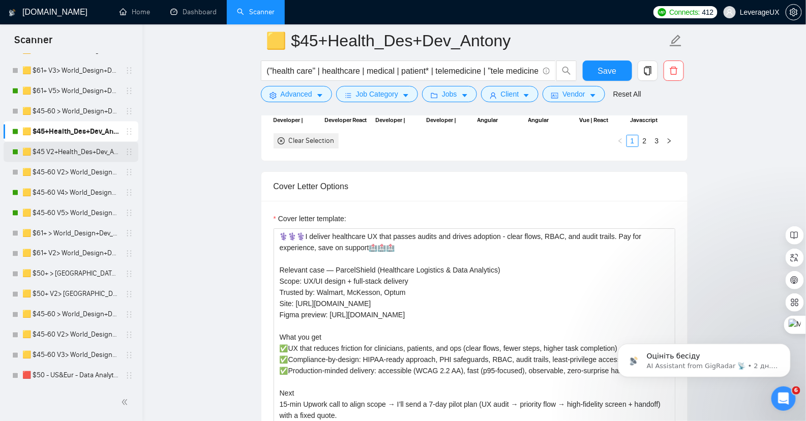
click at [59, 150] on link "🟨 $45 V2+Health_Des+Dev_Antony" at bounding box center [70, 152] width 97 height 20
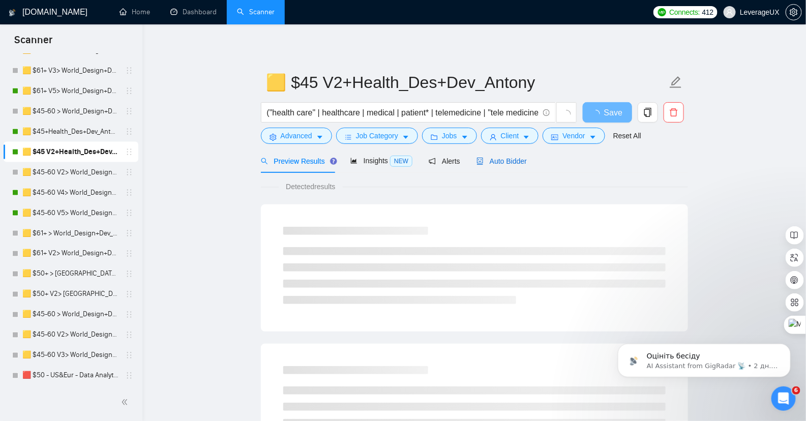
click at [508, 160] on span "Auto Bidder" at bounding box center [501, 161] width 50 height 8
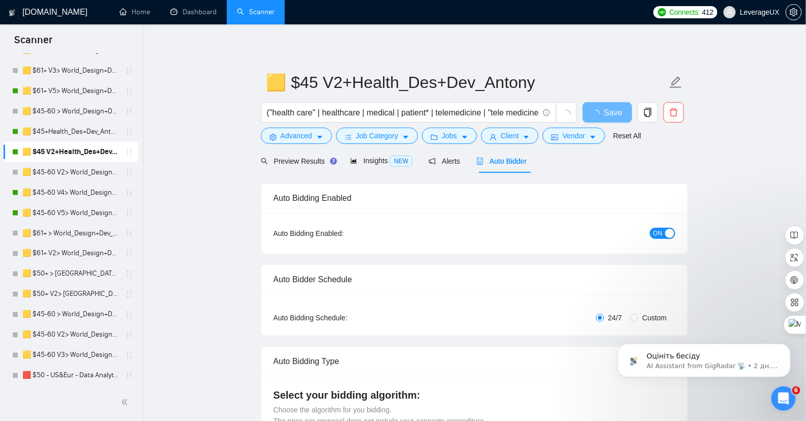
radio input "false"
radio input "true"
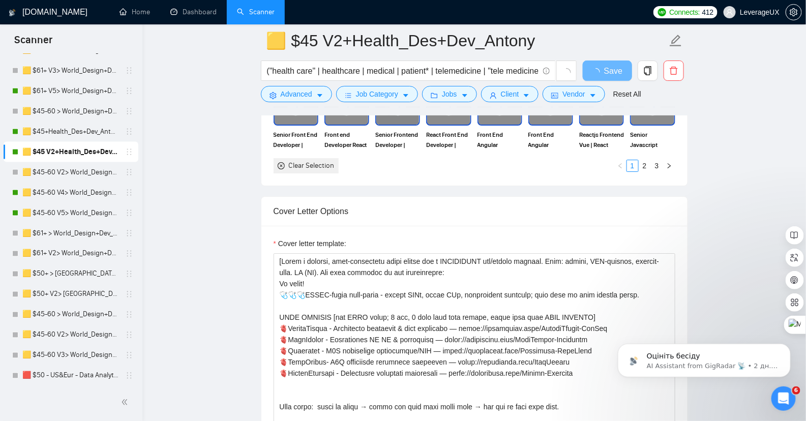
scroll to position [1176, 0]
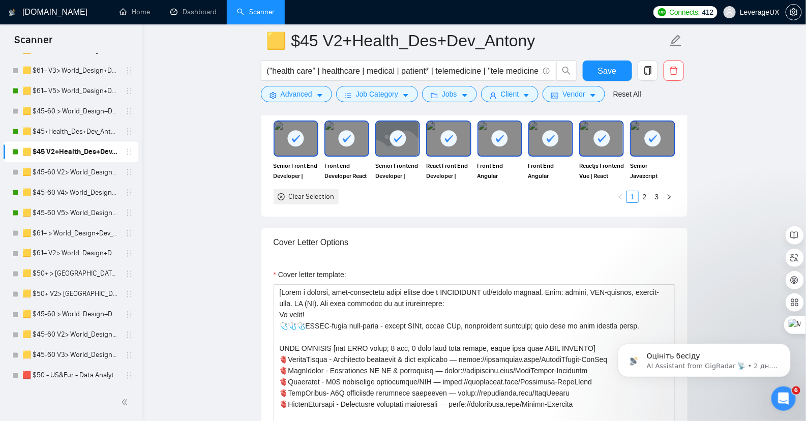
click at [280, 269] on label "Cover letter template:" at bounding box center [309, 274] width 73 height 11
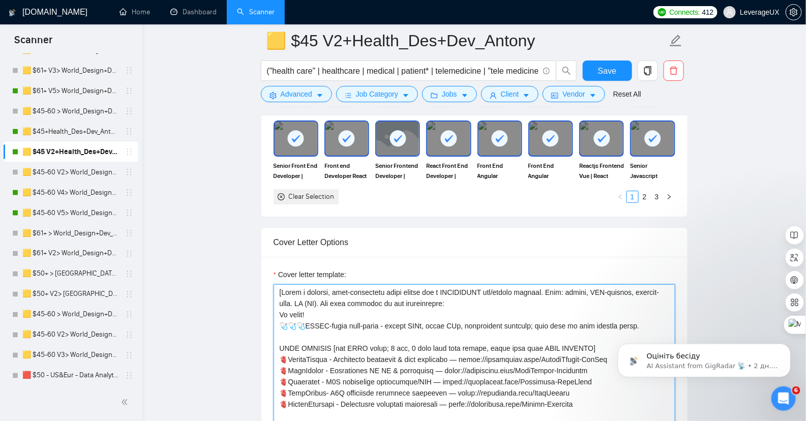
click at [280, 284] on textarea "Cover letter template:" at bounding box center [474, 398] width 402 height 229
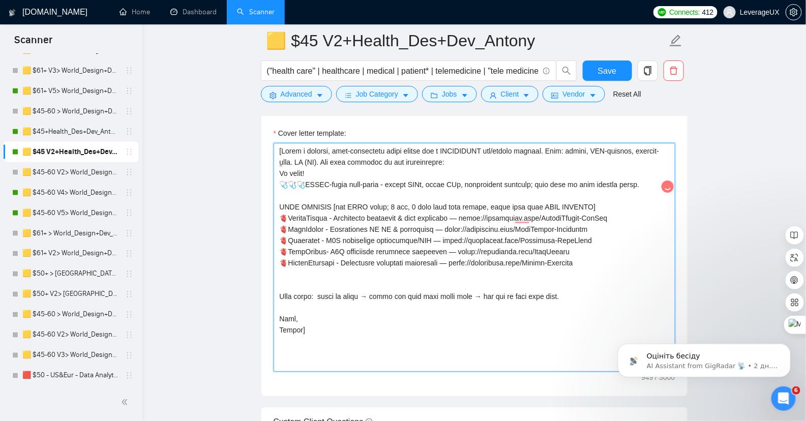
scroll to position [1460, 0]
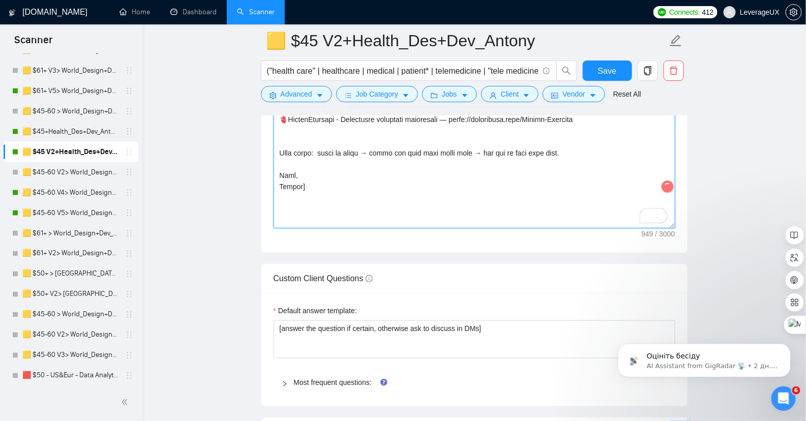
drag, startPoint x: 280, startPoint y: 255, endPoint x: 428, endPoint y: 245, distance: 148.7
click at [428, 245] on div "Cover Letter Options Cover letter template: [ Write a concise, high-conversion …" at bounding box center [474, 98] width 427 height 311
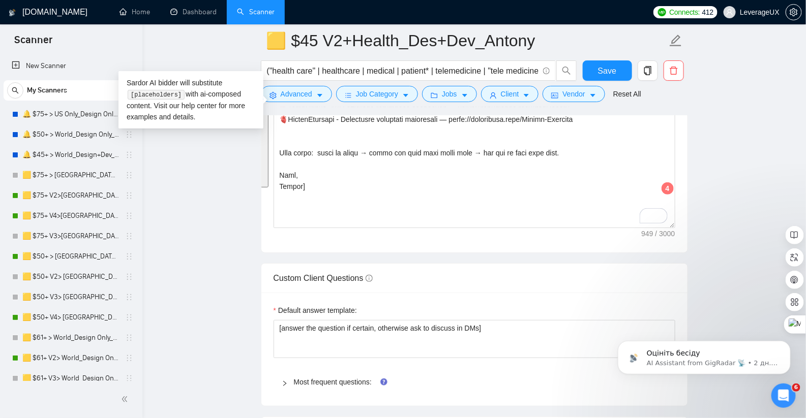
scroll to position [532, 0]
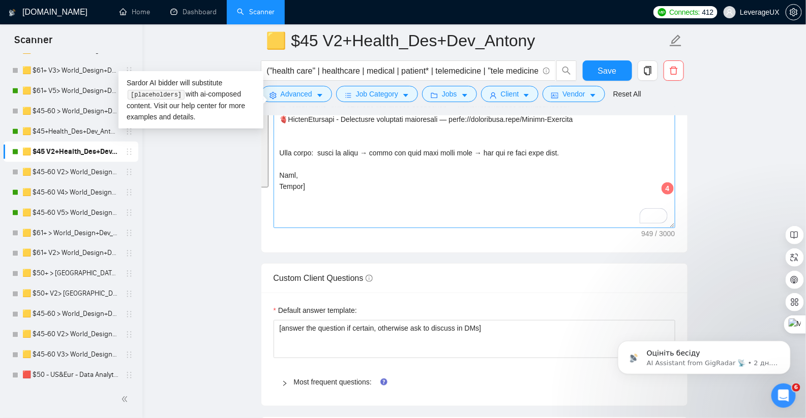
click at [372, 203] on textarea "Cover letter template:" at bounding box center [474, 113] width 402 height 229
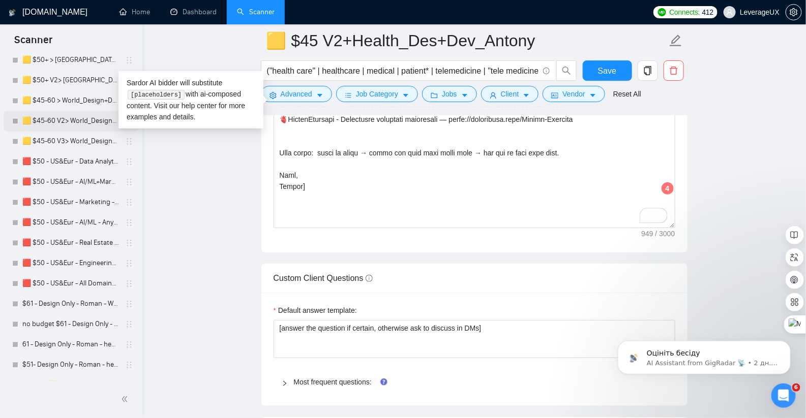
scroll to position [841, 0]
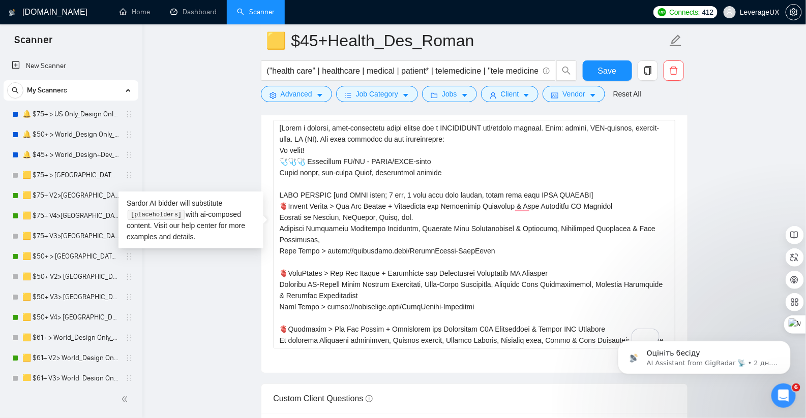
scroll to position [153, 0]
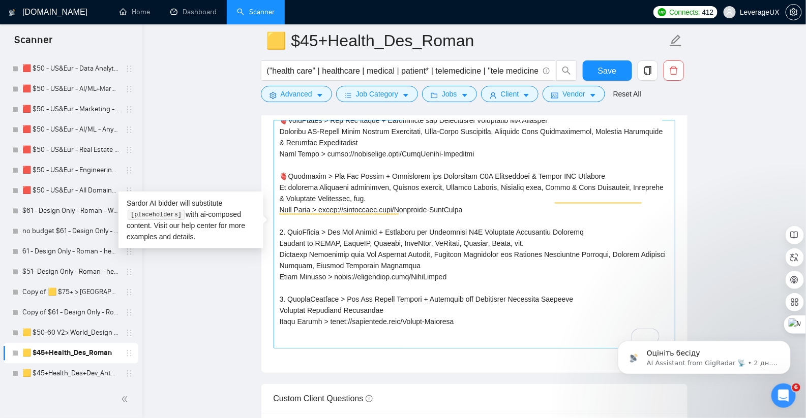
click at [282, 179] on textarea "Cover letter template:" at bounding box center [474, 234] width 402 height 229
drag, startPoint x: 286, startPoint y: 237, endPoint x: 261, endPoint y: 236, distance: 25.4
drag, startPoint x: 286, startPoint y: 305, endPoint x: 279, endPoint y: 302, distance: 7.3
click at [279, 302] on textarea "Cover letter template:" at bounding box center [474, 234] width 402 height 229
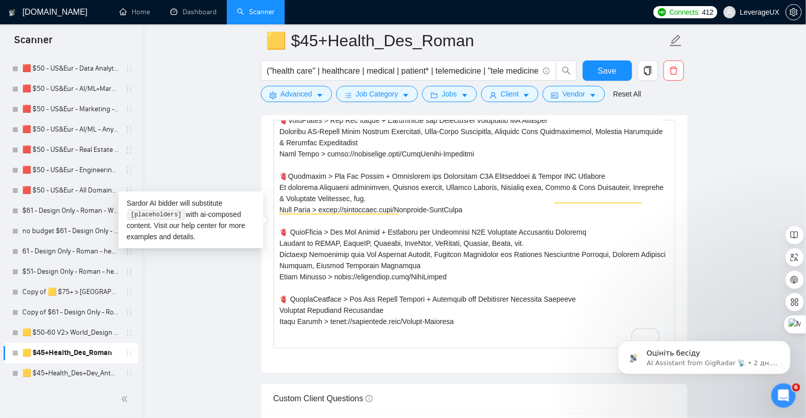
drag, startPoint x: 449, startPoint y: 279, endPoint x: 267, endPoint y: 282, distance: 182.5
click at [267, 282] on div "Cover letter template:" at bounding box center [474, 232] width 426 height 281
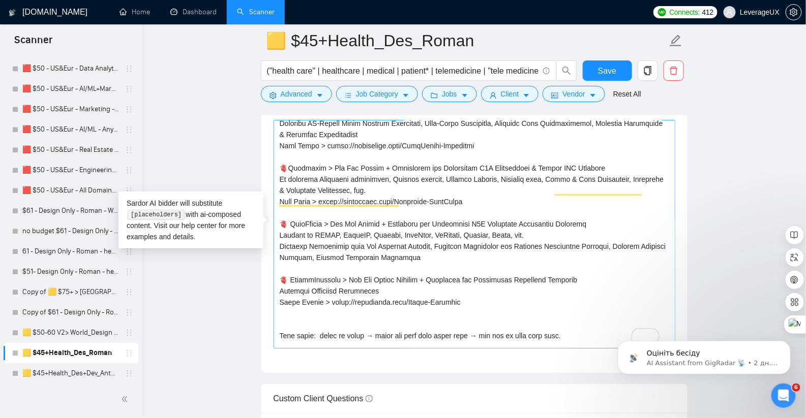
scroll to position [0, 0]
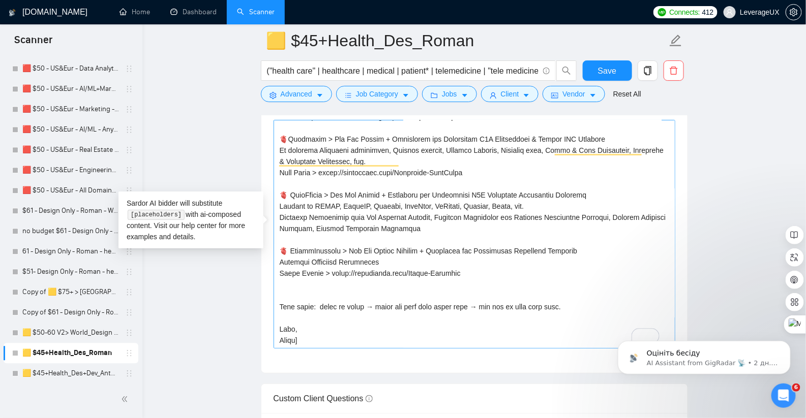
click at [287, 290] on textarea "Cover letter template:" at bounding box center [474, 234] width 402 height 229
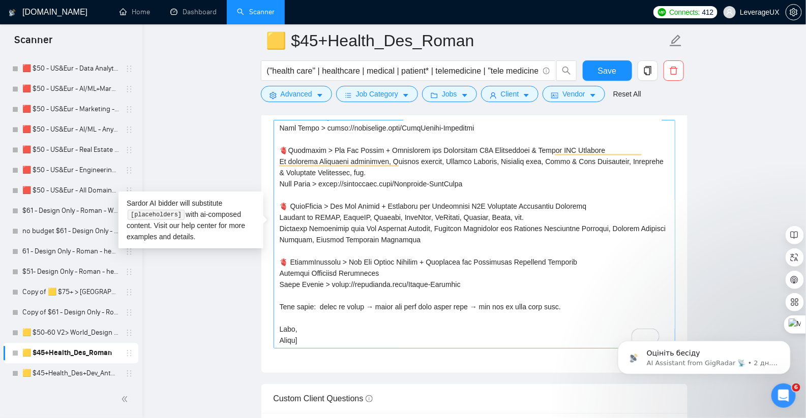
scroll to position [190, 0]
type textarea "[Lorem i dolorsi, amet-consectetu adipi elitse doe t INCIDIDUNT utl/etdolo magn…"
click at [607, 69] on span "Save" at bounding box center [607, 71] width 18 height 13
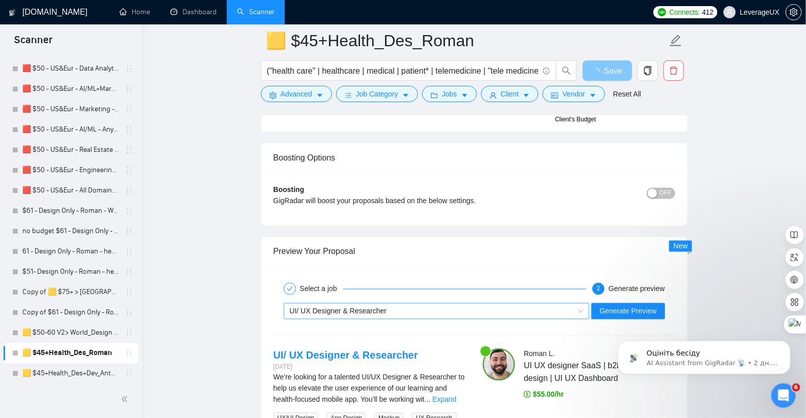
click at [410, 304] on div "UI/ UX Designer & Researcher" at bounding box center [432, 311] width 285 height 15
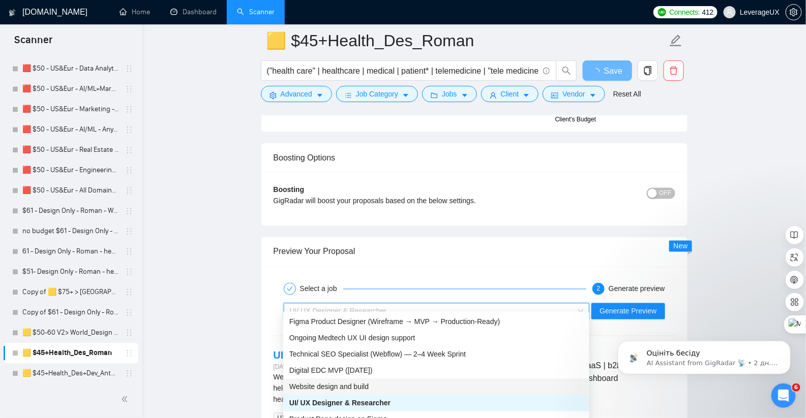
click at [383, 385] on div "Website design and build" at bounding box center [436, 387] width 294 height 11
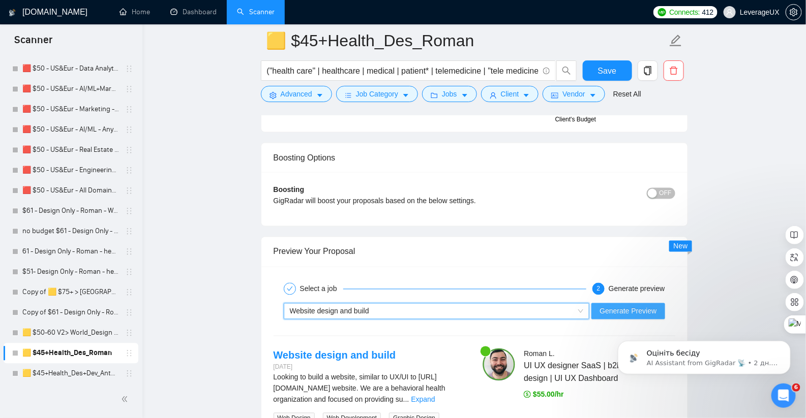
click at [618, 306] on span "Generate Preview" at bounding box center [627, 311] width 57 height 11
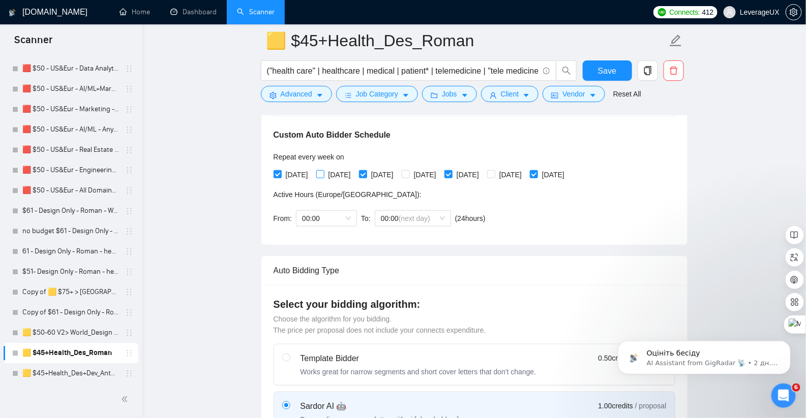
drag, startPoint x: 322, startPoint y: 173, endPoint x: 330, endPoint y: 173, distance: 8.1
click at [322, 173] on input "[DATE]" at bounding box center [319, 173] width 7 height 7
checkbox input "true"
click at [409, 172] on input "[DATE]" at bounding box center [405, 173] width 7 height 7
checkbox input "true"
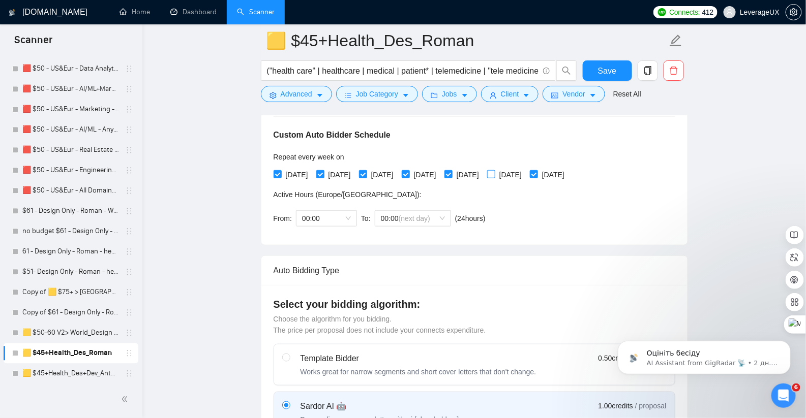
click at [494, 174] on input "[DATE]" at bounding box center [490, 173] width 7 height 7
checkbox input "true"
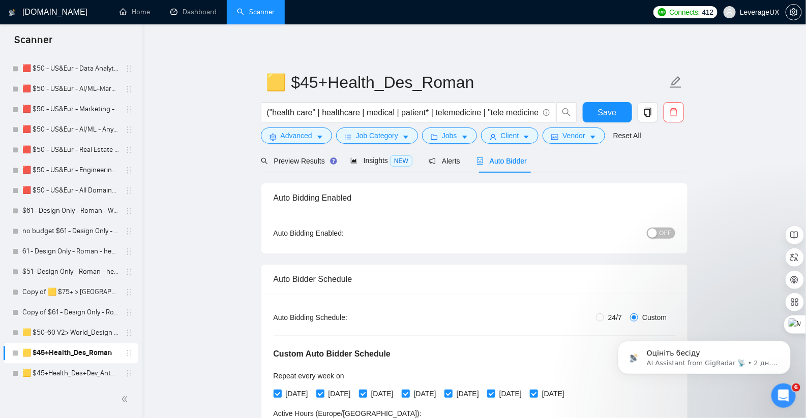
click at [663, 238] on span "OFF" at bounding box center [665, 233] width 12 height 11
click at [605, 117] on span "Save" at bounding box center [607, 112] width 18 height 13
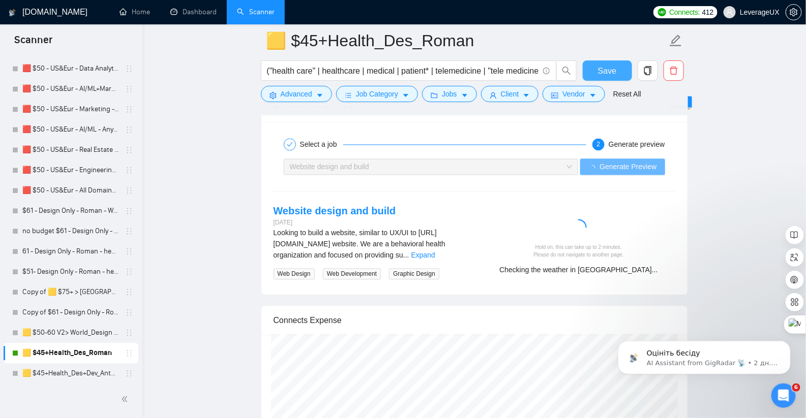
click at [582, 60] on button "Save" at bounding box center [606, 70] width 49 height 20
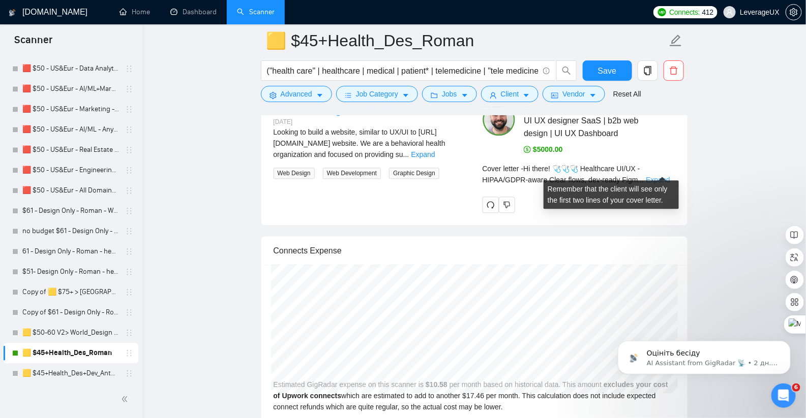
click at [660, 176] on link "Expand" at bounding box center [657, 180] width 24 height 8
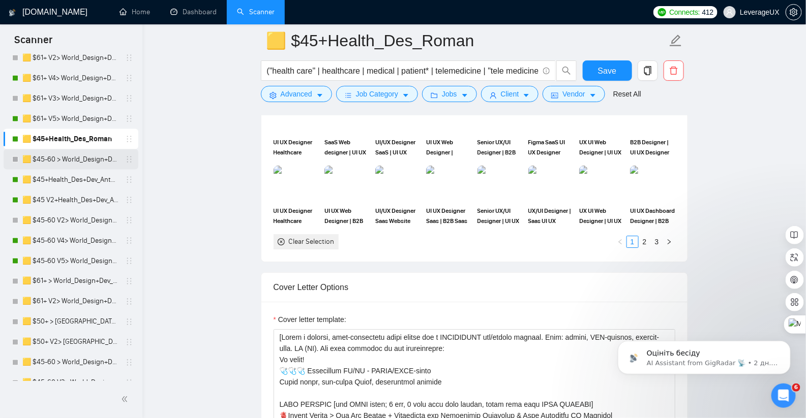
scroll to position [475, 0]
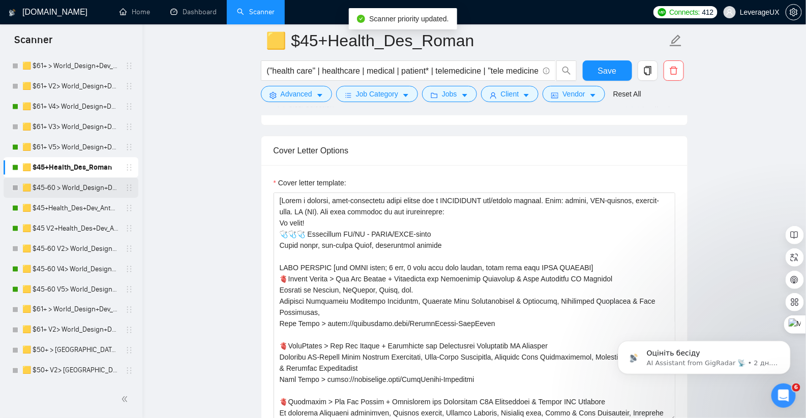
click at [102, 193] on link "🟨 $45-60 > World_Design+Dev_Antony-Front-End_General" at bounding box center [70, 188] width 97 height 20
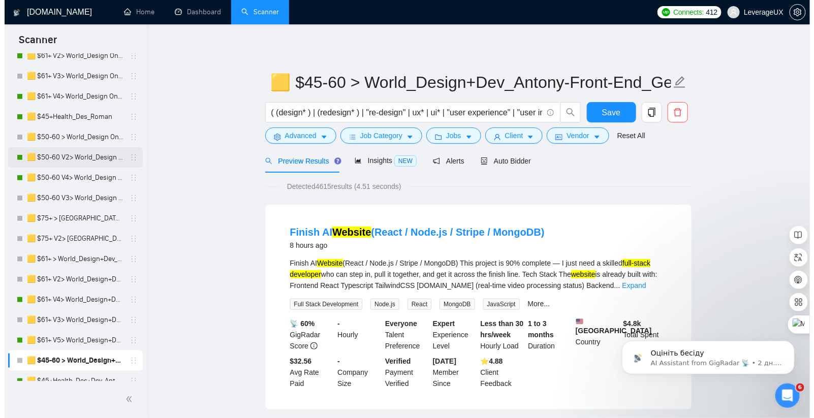
scroll to position [271, 0]
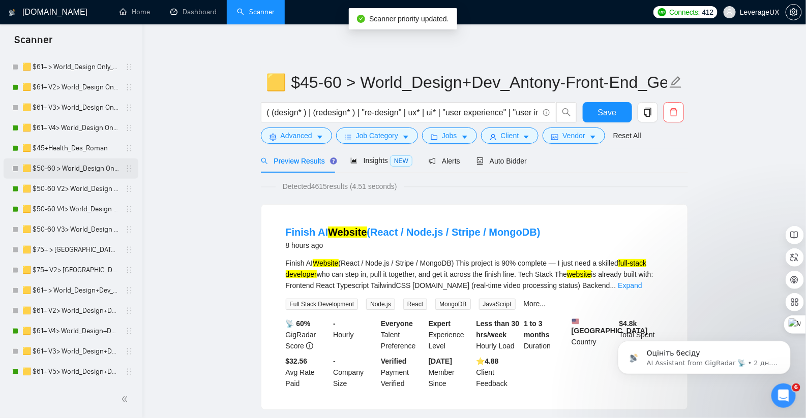
click at [110, 173] on link "🟨 $50-60 > World_Design Only_Roman-Web Design_General" at bounding box center [70, 169] width 97 height 20
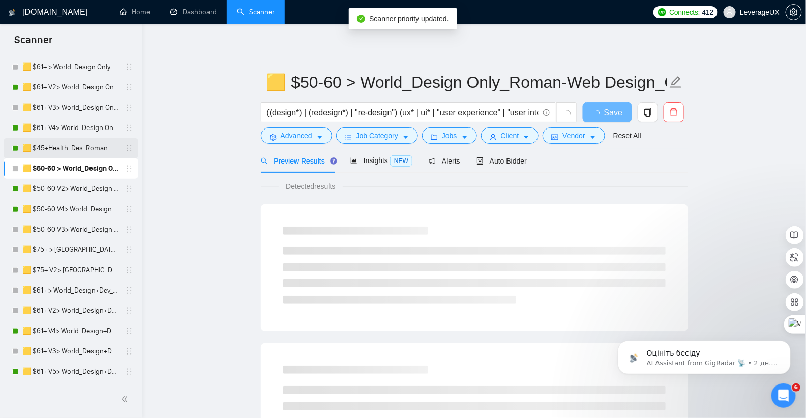
click at [115, 146] on link "🟨 $45+Health_Des_Roman" at bounding box center [70, 148] width 97 height 20
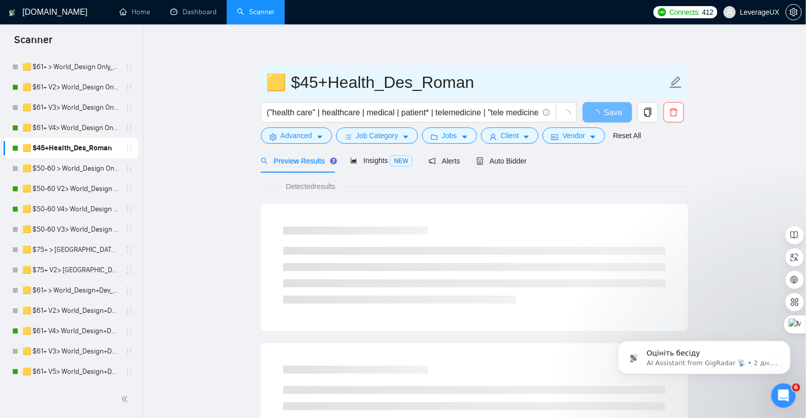
click at [307, 79] on input "🟨 $45+Health_Des_Roman" at bounding box center [466, 82] width 400 height 25
drag, startPoint x: 315, startPoint y: 82, endPoint x: 315, endPoint y: 103, distance: 20.8
click at [315, 84] on input "🟨 $45+Health_Des_Roman" at bounding box center [466, 82] width 400 height 25
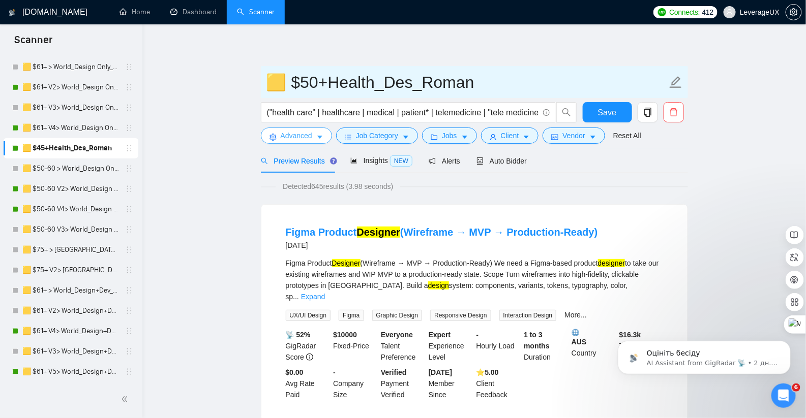
type input "🟨 $50+Health_Des_Roman"
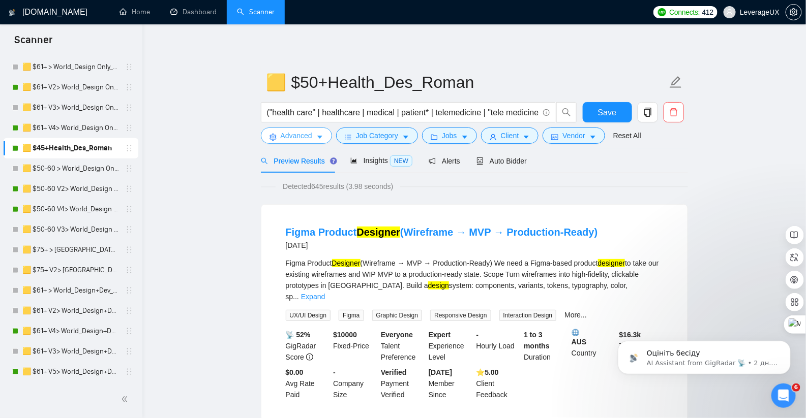
click at [306, 132] on span "Advanced" at bounding box center [297, 135] width 32 height 11
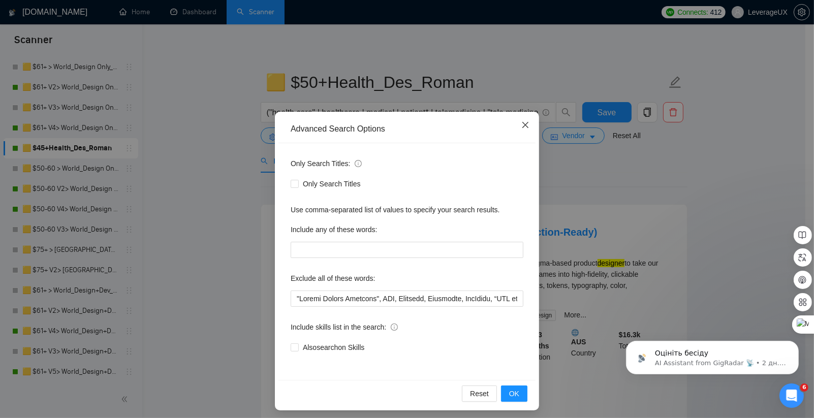
drag, startPoint x: 521, startPoint y: 124, endPoint x: 507, endPoint y: 133, distance: 16.9
click at [521, 125] on icon "close" at bounding box center [525, 125] width 8 height 8
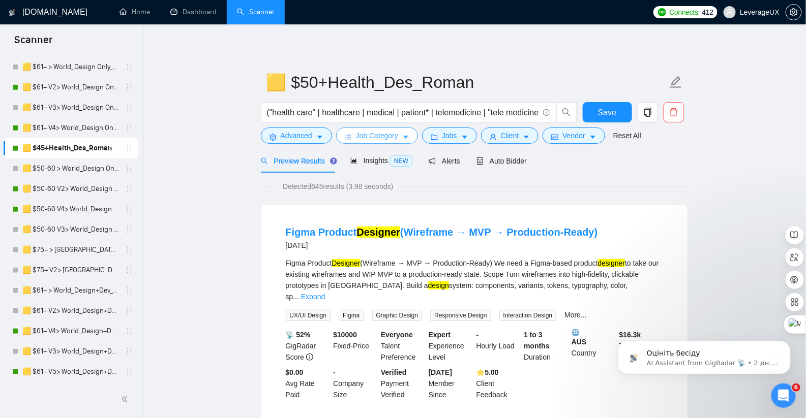
click at [395, 136] on span "Job Category" at bounding box center [377, 135] width 42 height 11
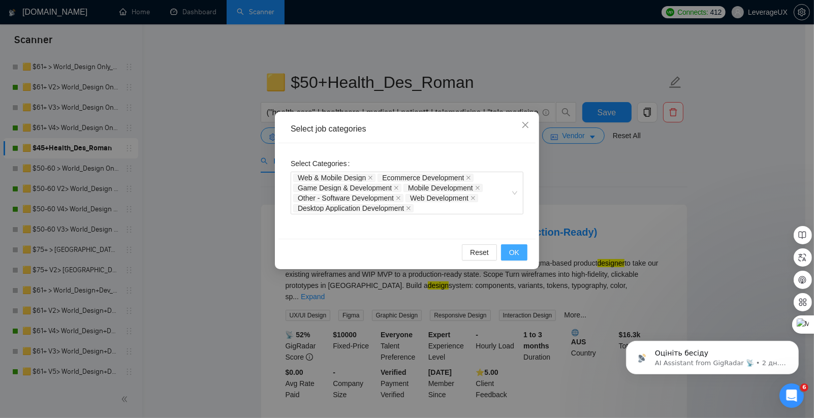
click at [510, 259] on button "OK" at bounding box center [514, 252] width 26 height 16
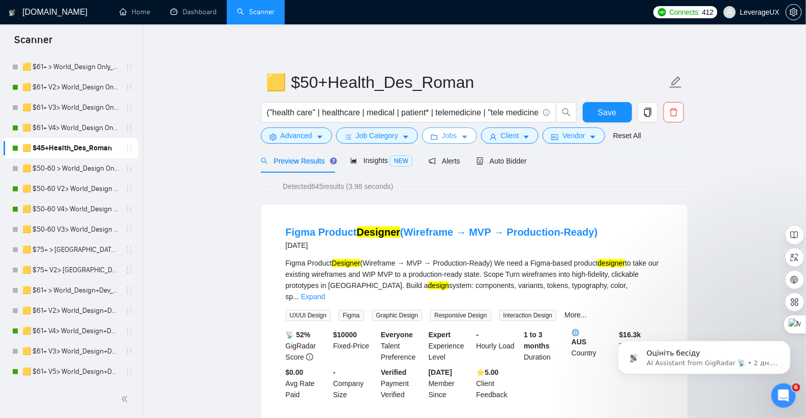
click at [465, 143] on button "Jobs" at bounding box center [449, 136] width 55 height 16
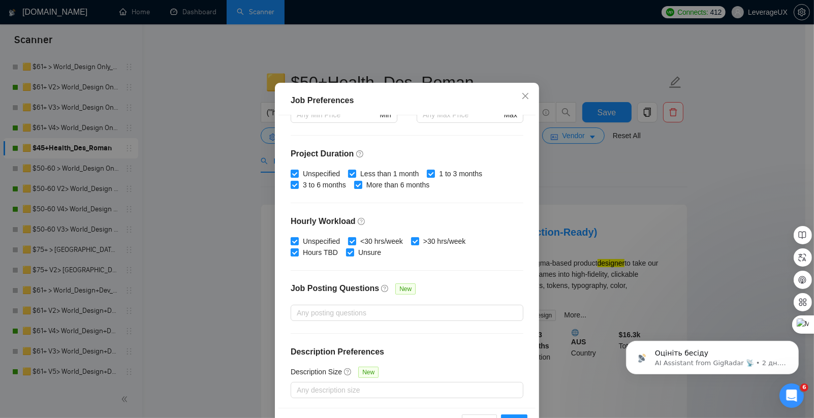
scroll to position [63, 0]
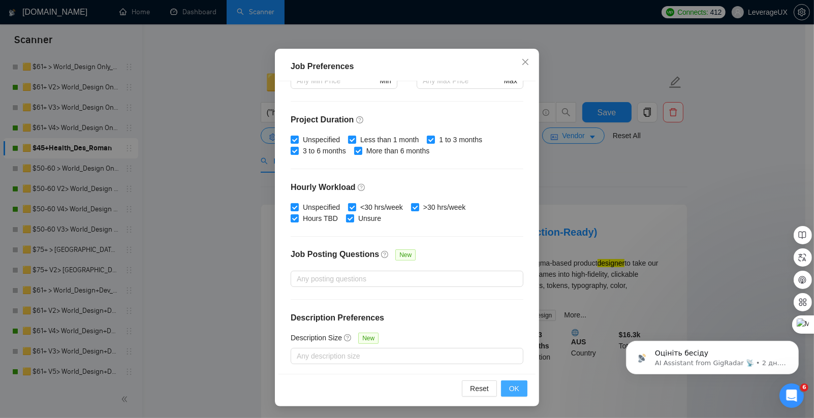
click at [519, 394] on button "OK" at bounding box center [514, 389] width 26 height 16
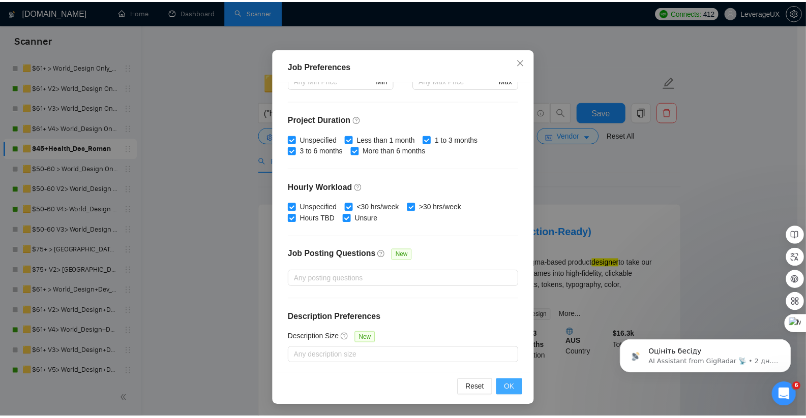
scroll to position [12, 0]
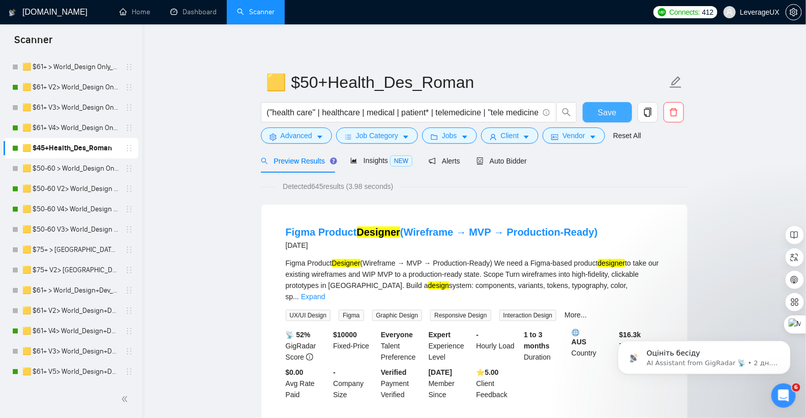
click at [599, 113] on span "Save" at bounding box center [607, 112] width 18 height 13
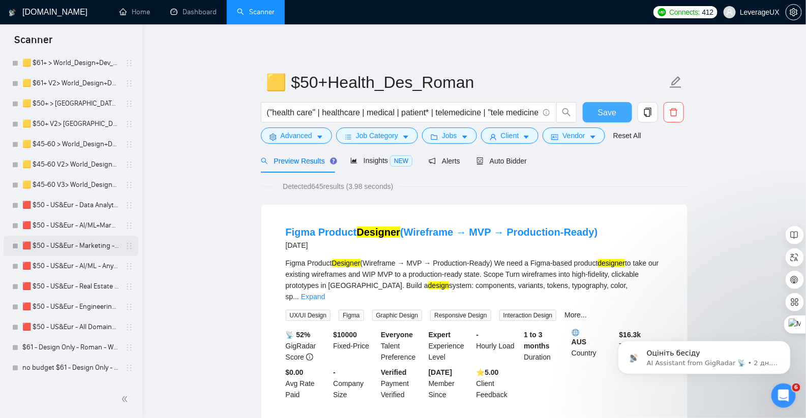
scroll to position [722, 0]
click at [615, 118] on button "Save" at bounding box center [606, 112] width 49 height 20
